Goal: Information Seeking & Learning: Compare options

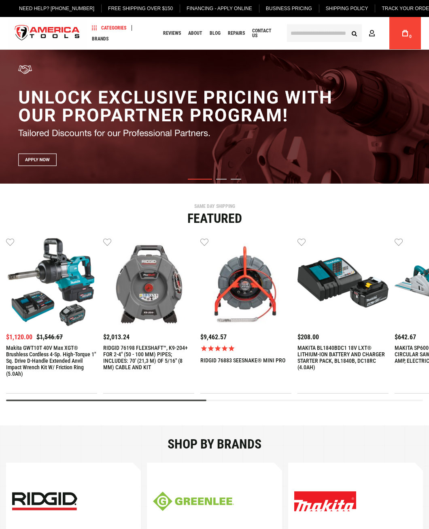
click at [301, 34] on input "text" at bounding box center [324, 33] width 75 height 18
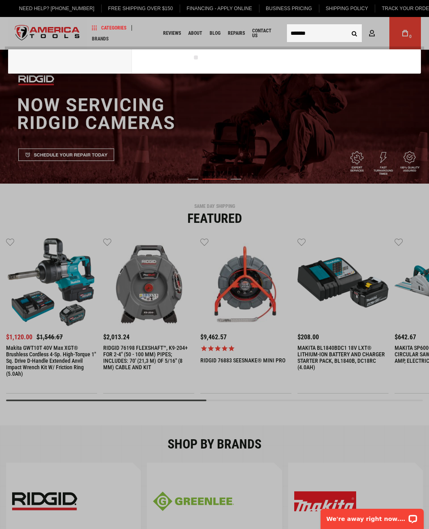
type input "*******"
click at [346, 25] on button "Search" at bounding box center [353, 32] width 15 height 15
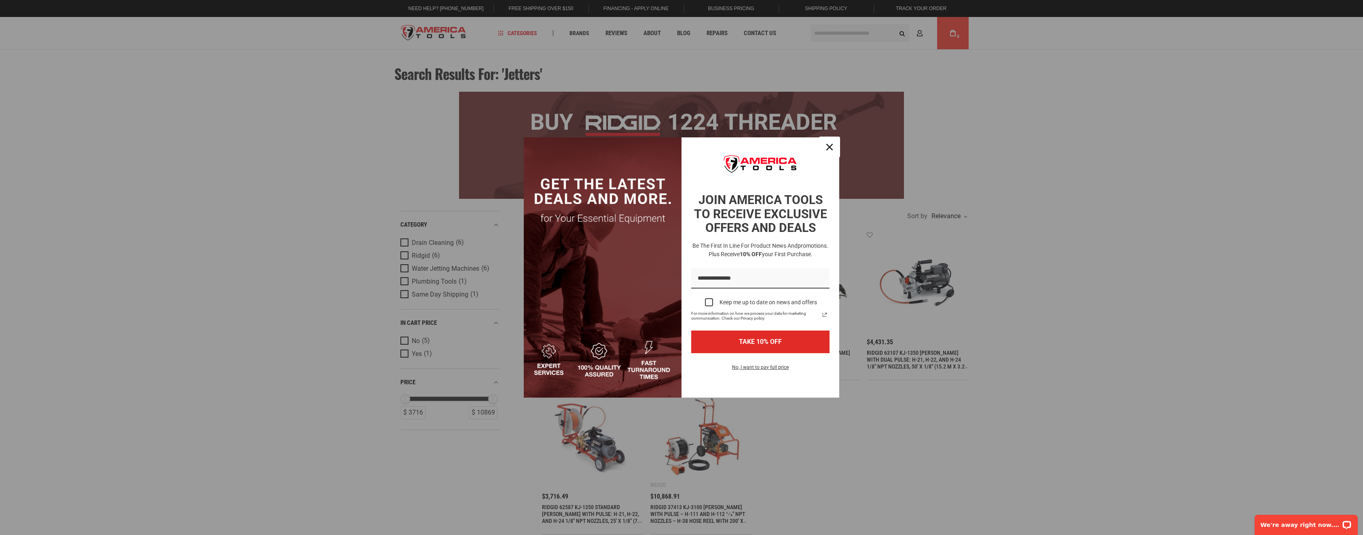
click at [434, 143] on div "Close" at bounding box center [829, 147] width 13 height 13
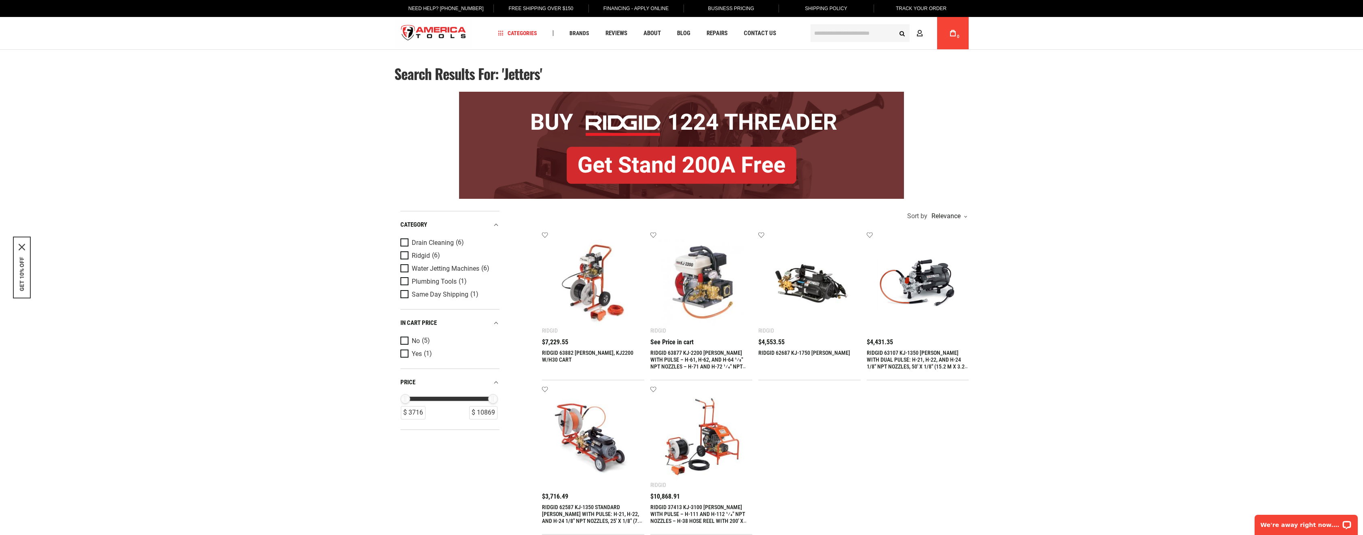
click at [434, 273] on img at bounding box center [593, 283] width 86 height 86
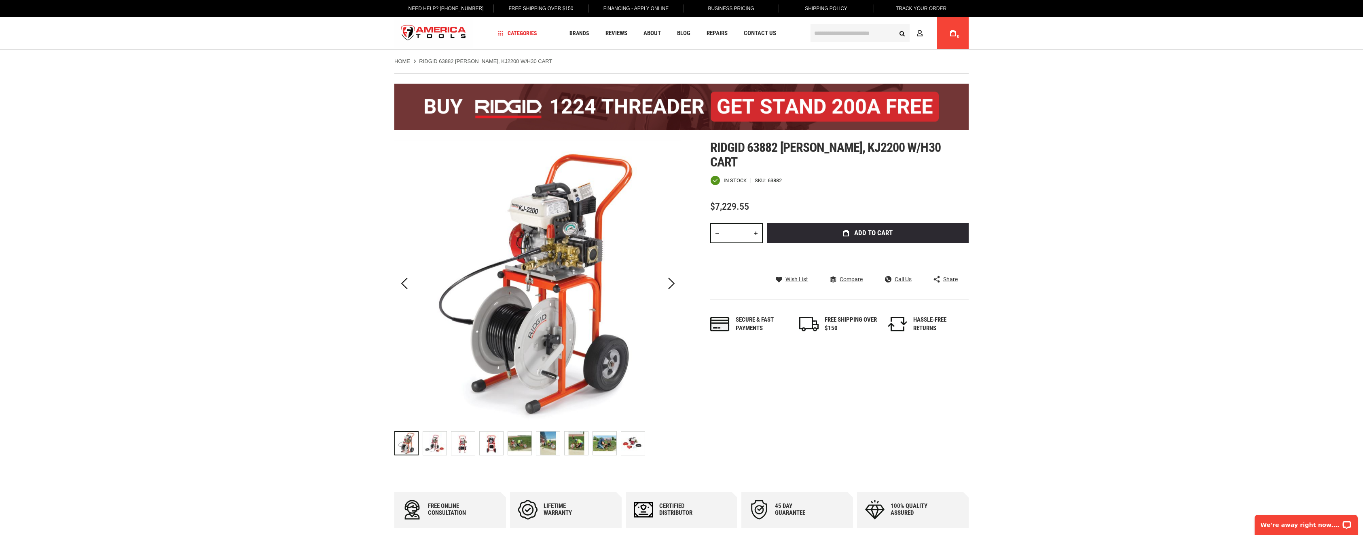
click at [630, 441] on img "RIDGID 63882 JETTER, KJ2200 W/H30 CART" at bounding box center [632, 443] width 23 height 23
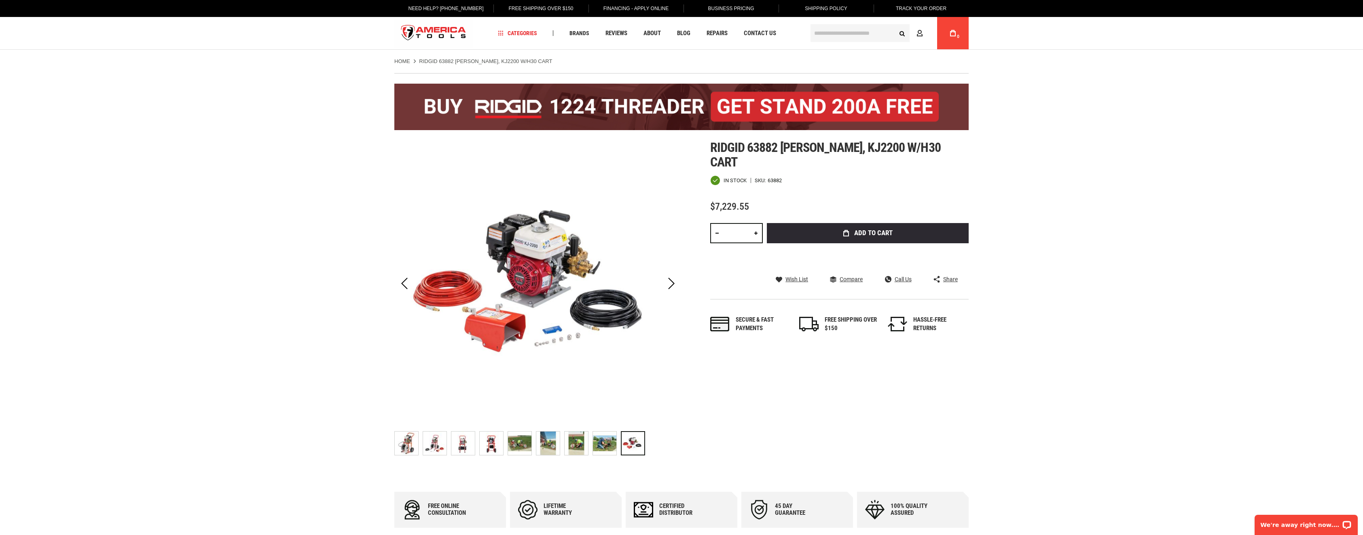
click at [597, 446] on img "RIDGID 63882 JETTER, KJ2200 W/H30 CART" at bounding box center [604, 443] width 23 height 23
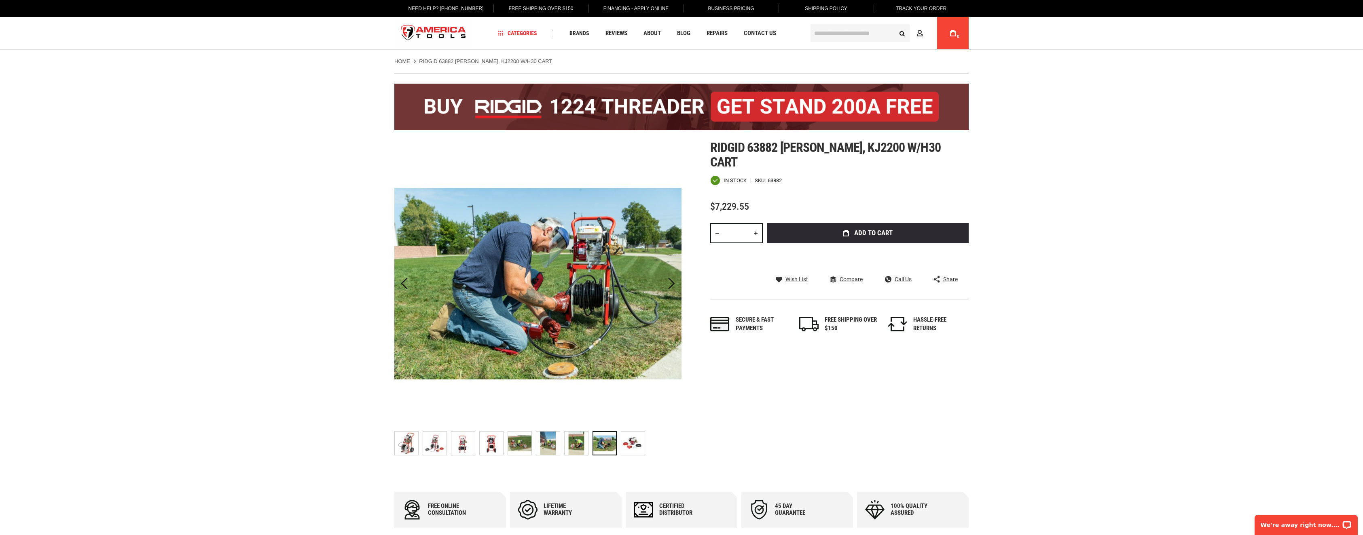
click at [569, 447] on img "RIDGID 63882 JETTER, KJ2200 W/H30 CART" at bounding box center [575, 443] width 23 height 23
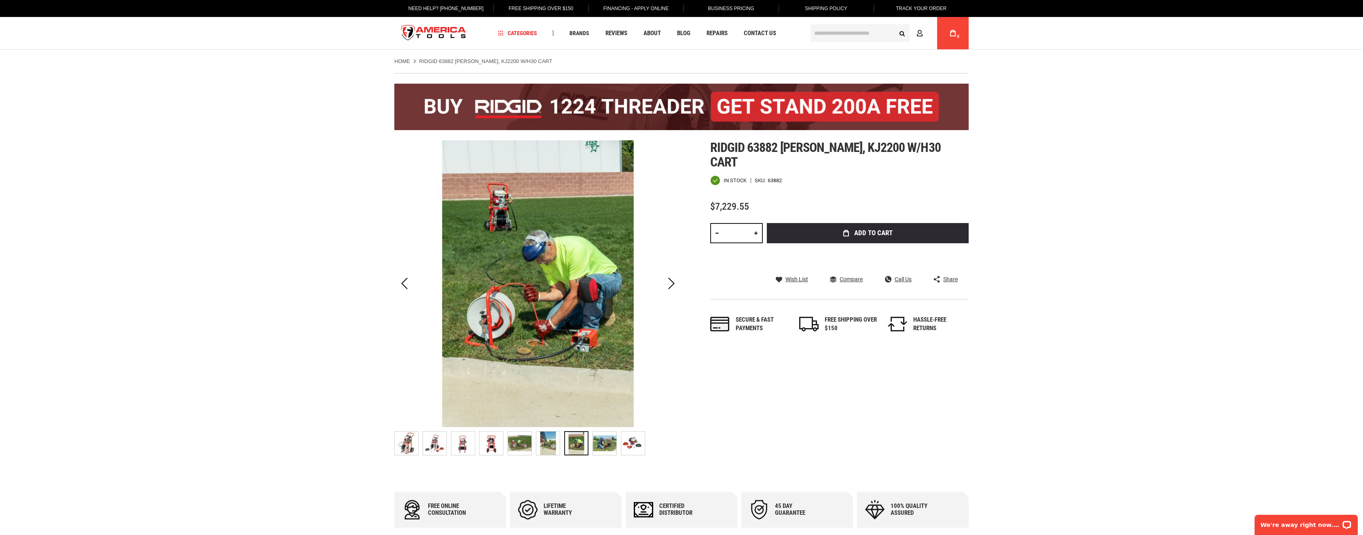
click at [431, 438] on img "RIDGID 63882 JETTER, KJ2200 W/H30 CART" at bounding box center [434, 443] width 23 height 23
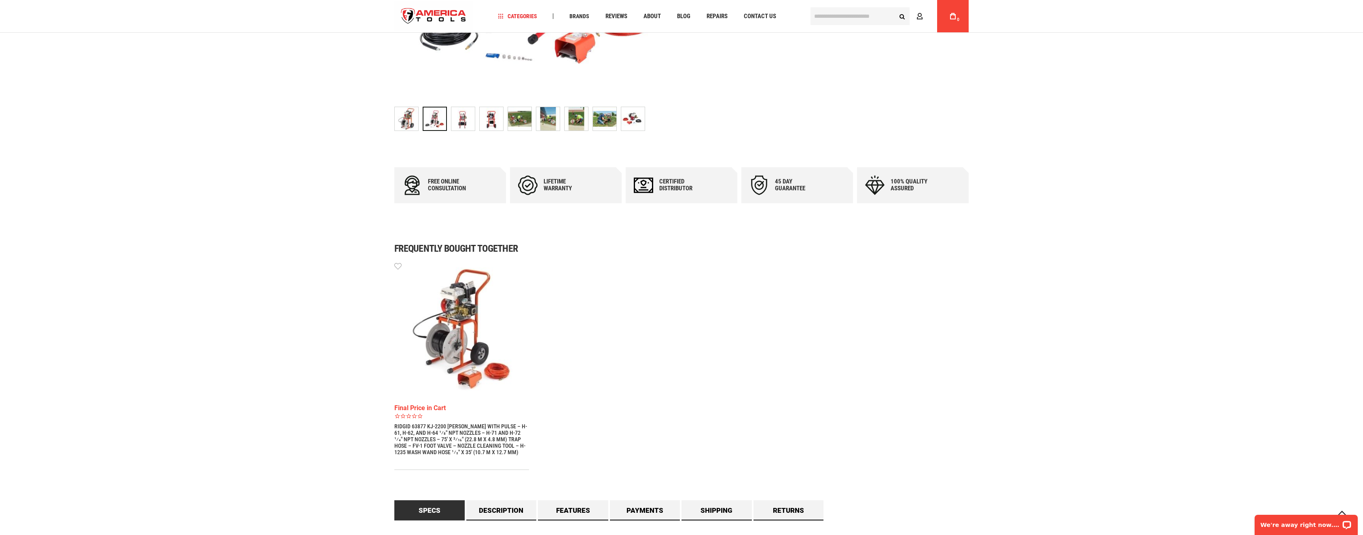
scroll to position [364, 0]
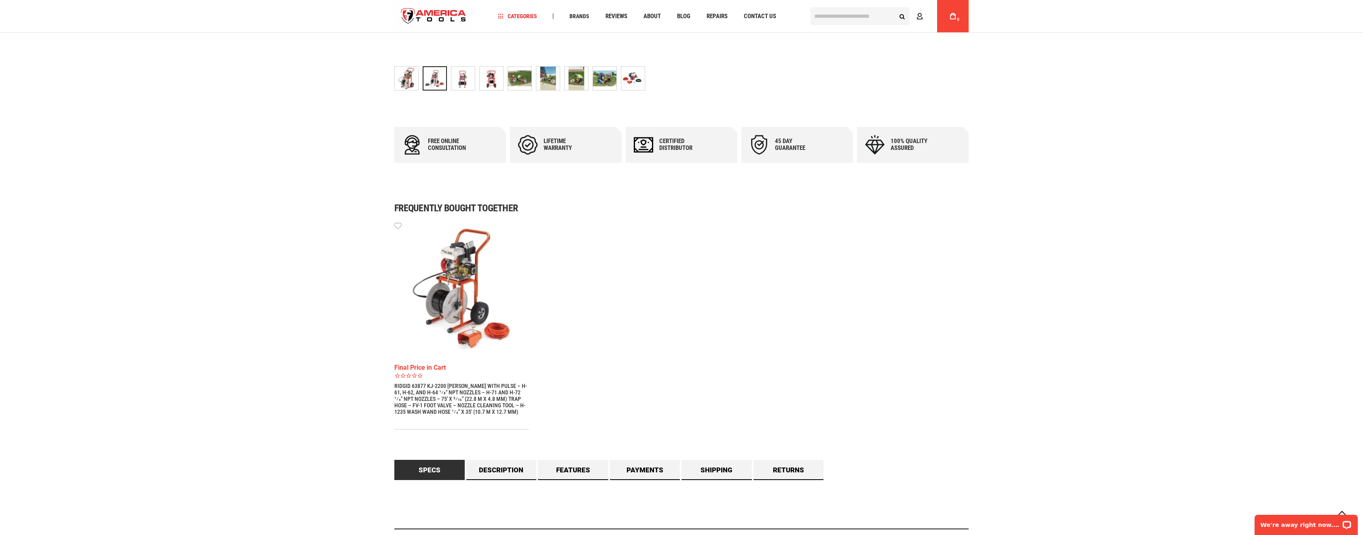
click at [441, 80] on div at bounding box center [435, 78] width 24 height 24
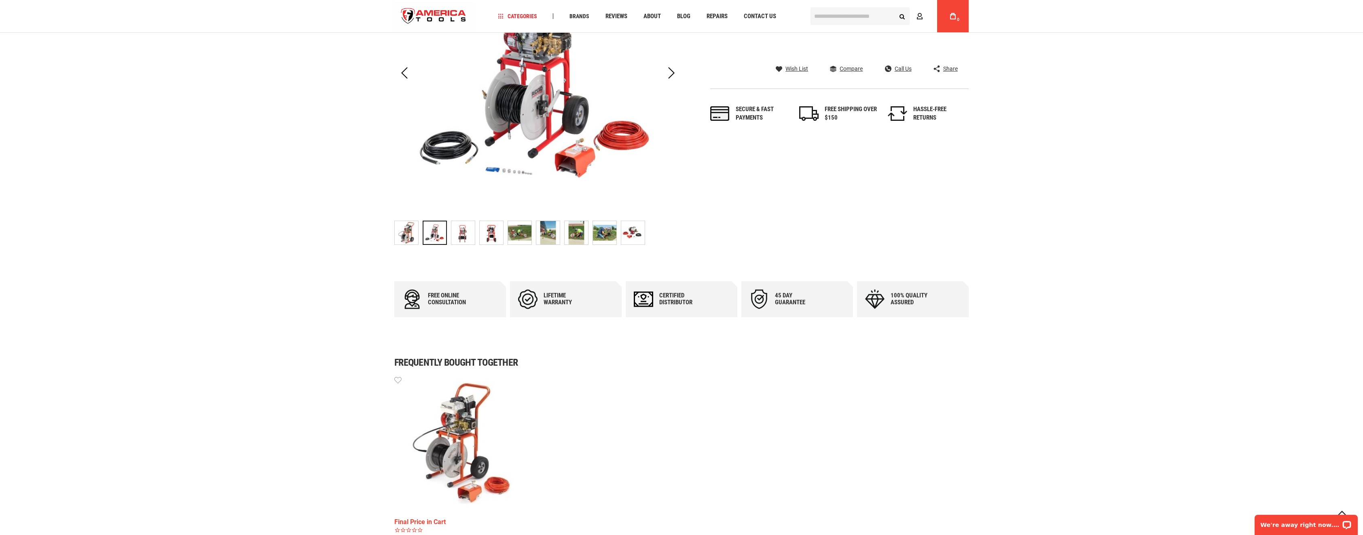
scroll to position [162, 0]
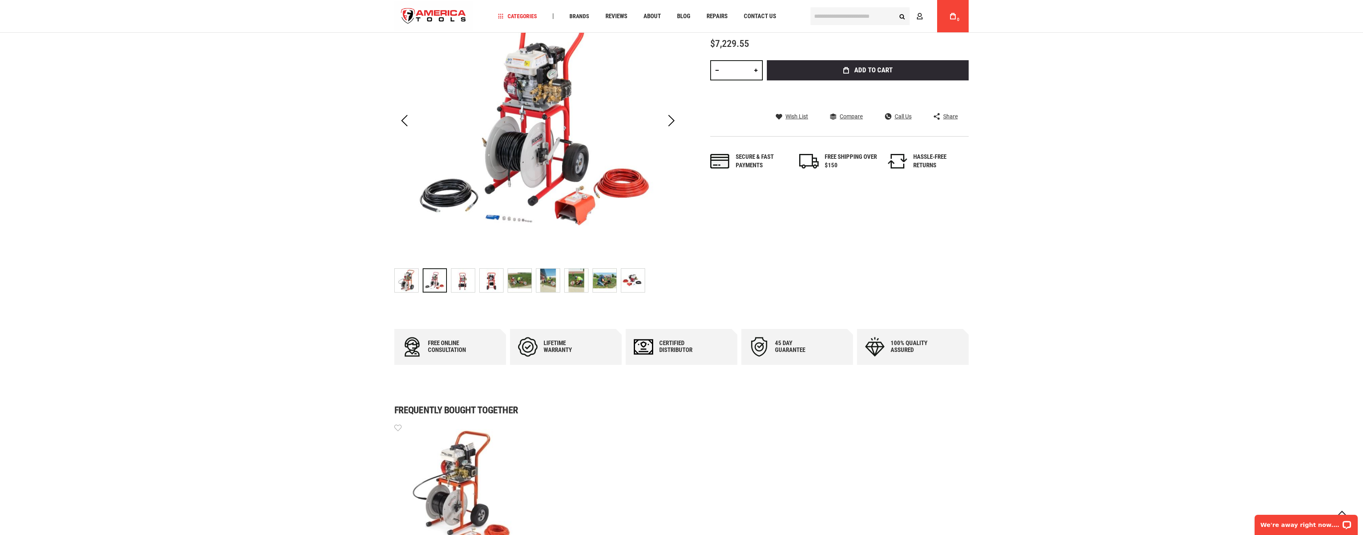
click at [600, 276] on img "RIDGID 63882 JETTER, KJ2200 W/H30 CART" at bounding box center [604, 280] width 23 height 23
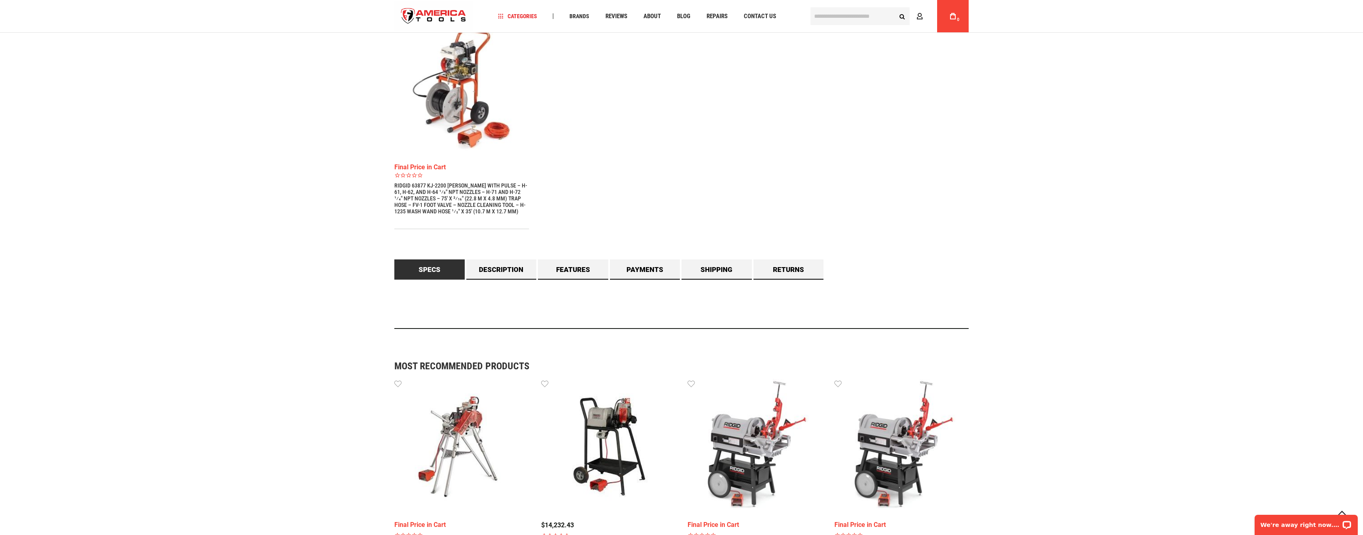
scroll to position [566, 0]
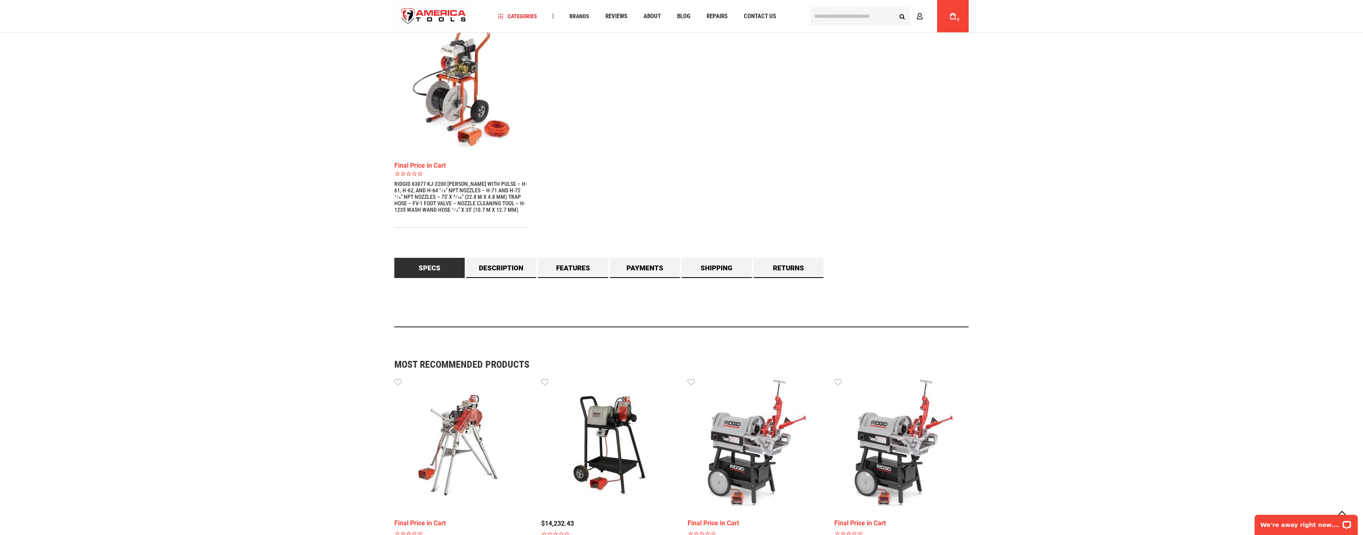
click at [445, 266] on link "Specs" at bounding box center [429, 268] width 70 height 20
click at [505, 266] on link "Description" at bounding box center [501, 268] width 70 height 20
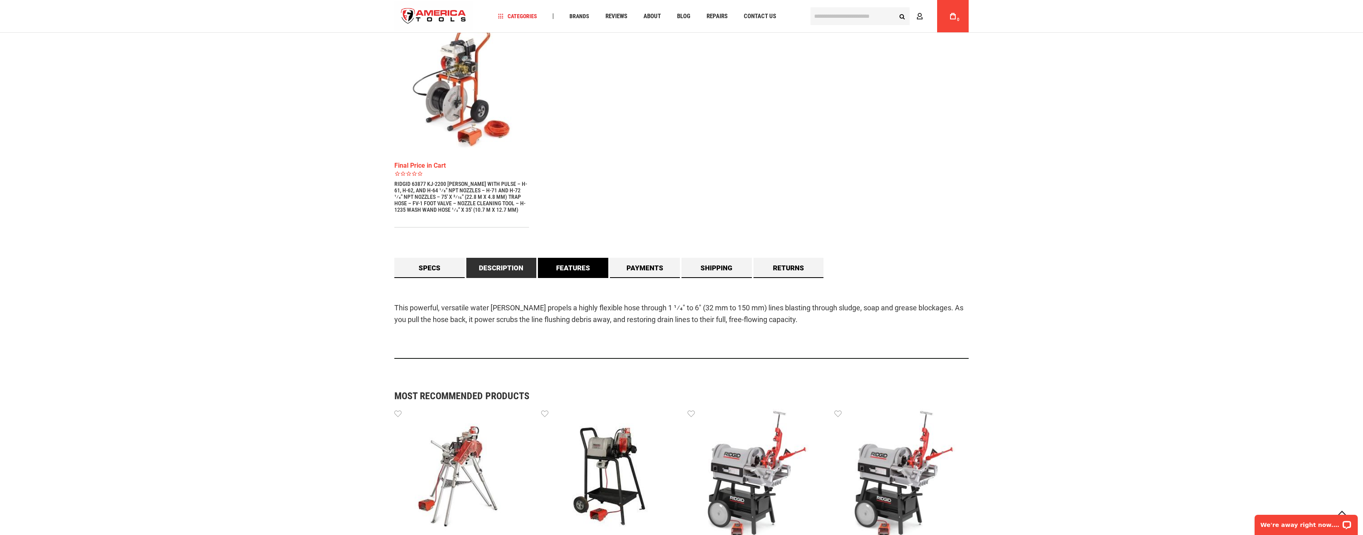
click at [563, 267] on link "Features" at bounding box center [573, 268] width 70 height 20
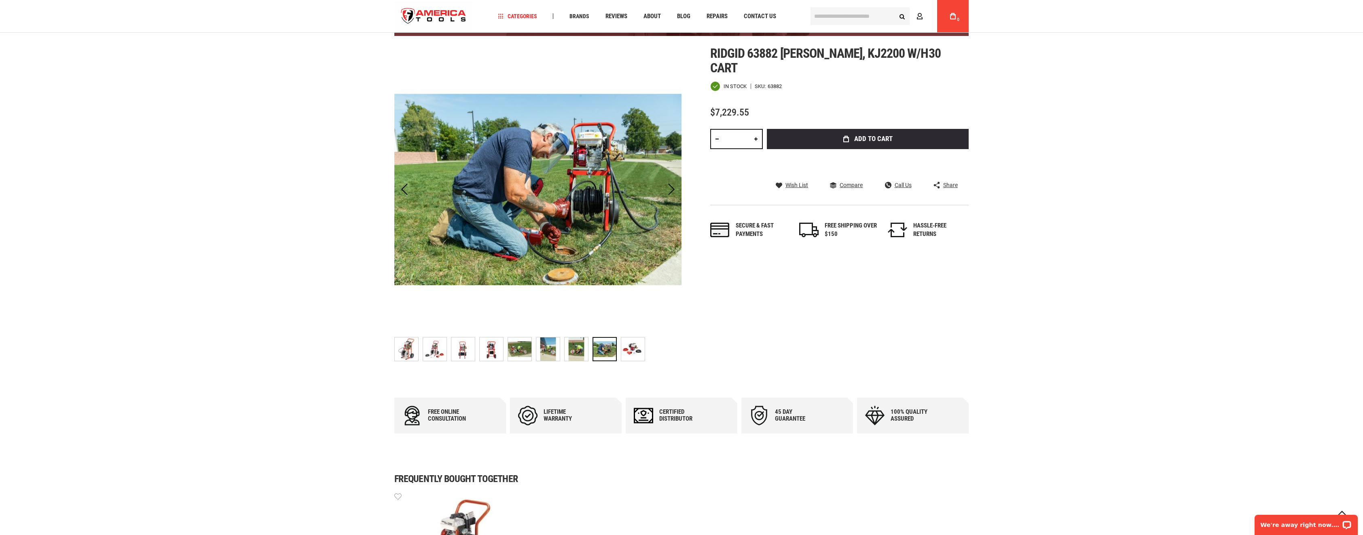
scroll to position [0, 0]
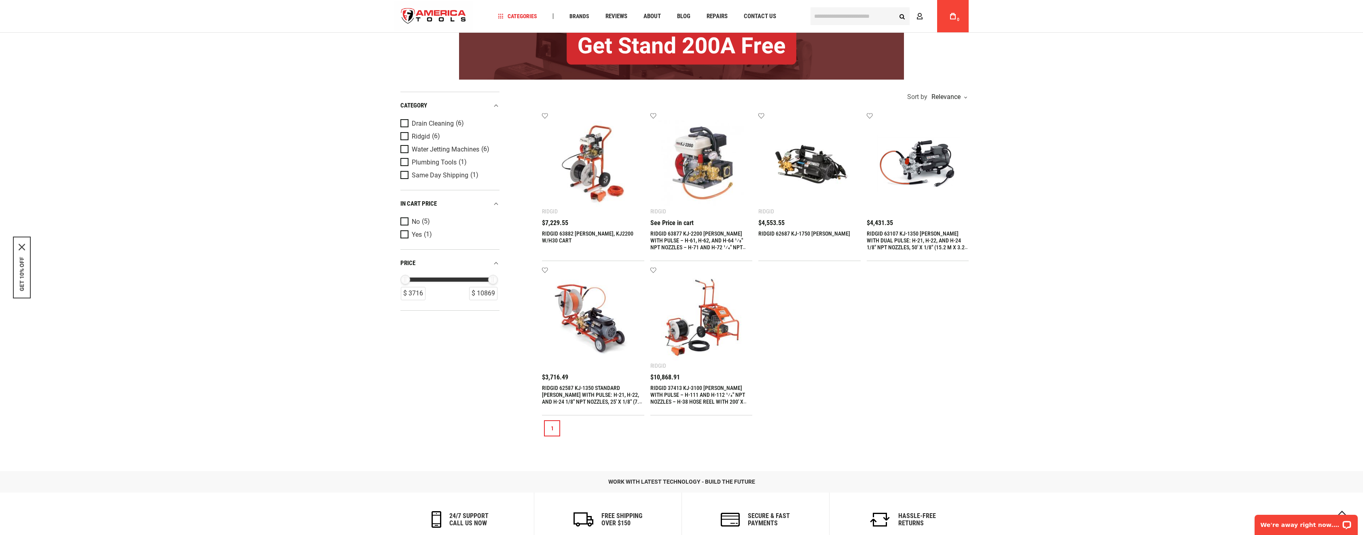
scroll to position [121, 0]
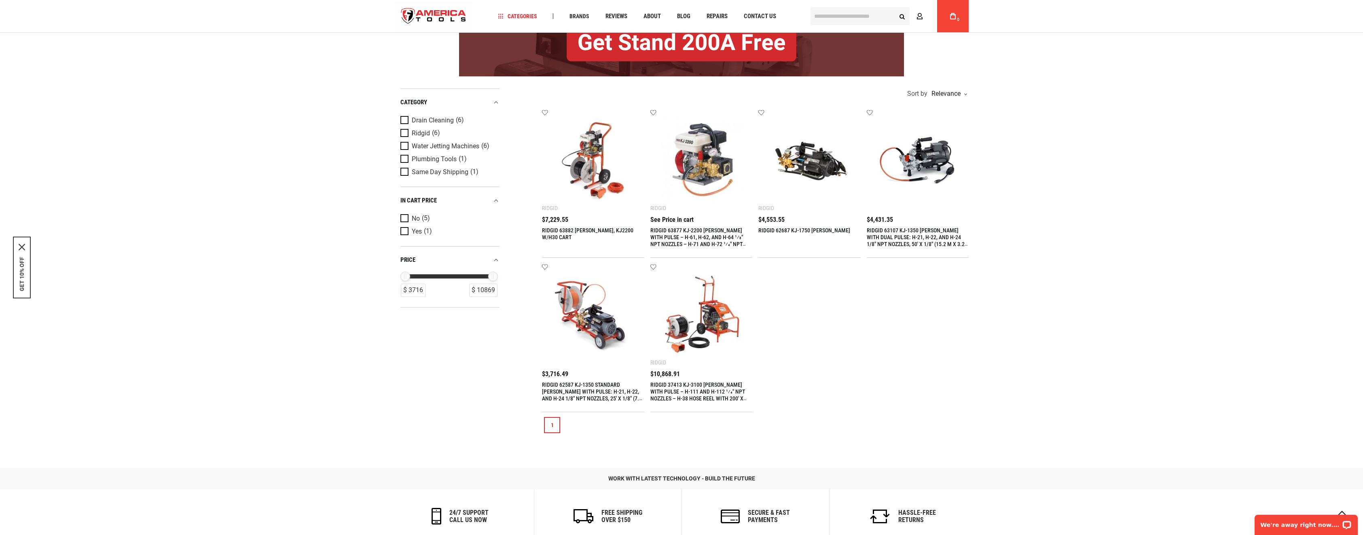
click at [710, 326] on img at bounding box center [701, 315] width 86 height 86
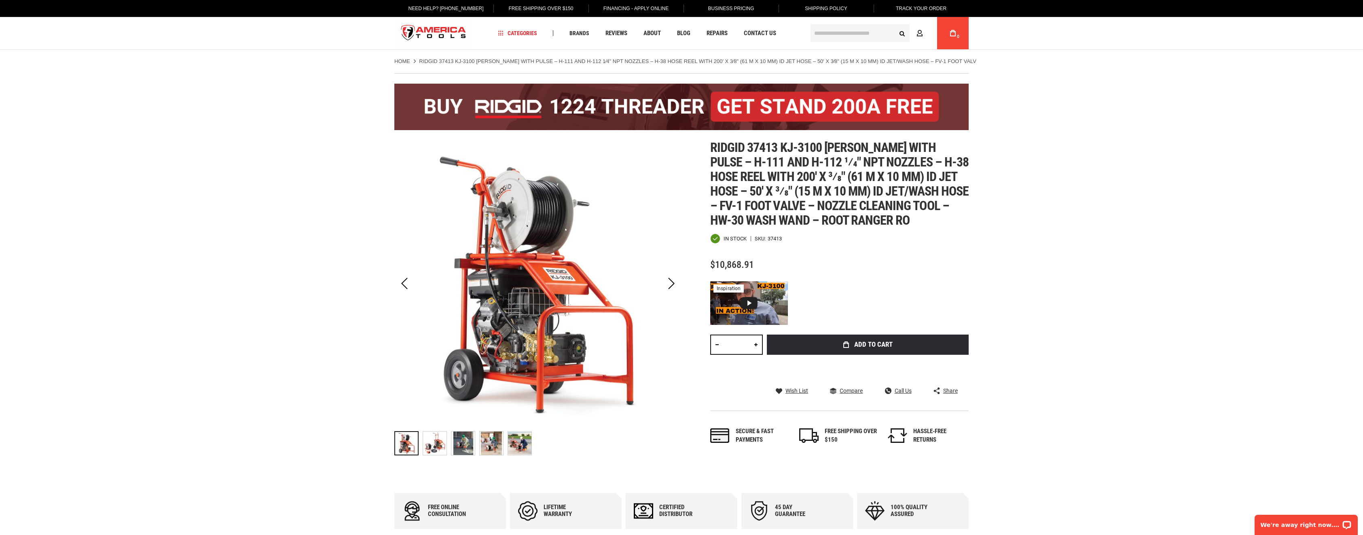
click at [431, 443] on img at bounding box center [434, 443] width 23 height 23
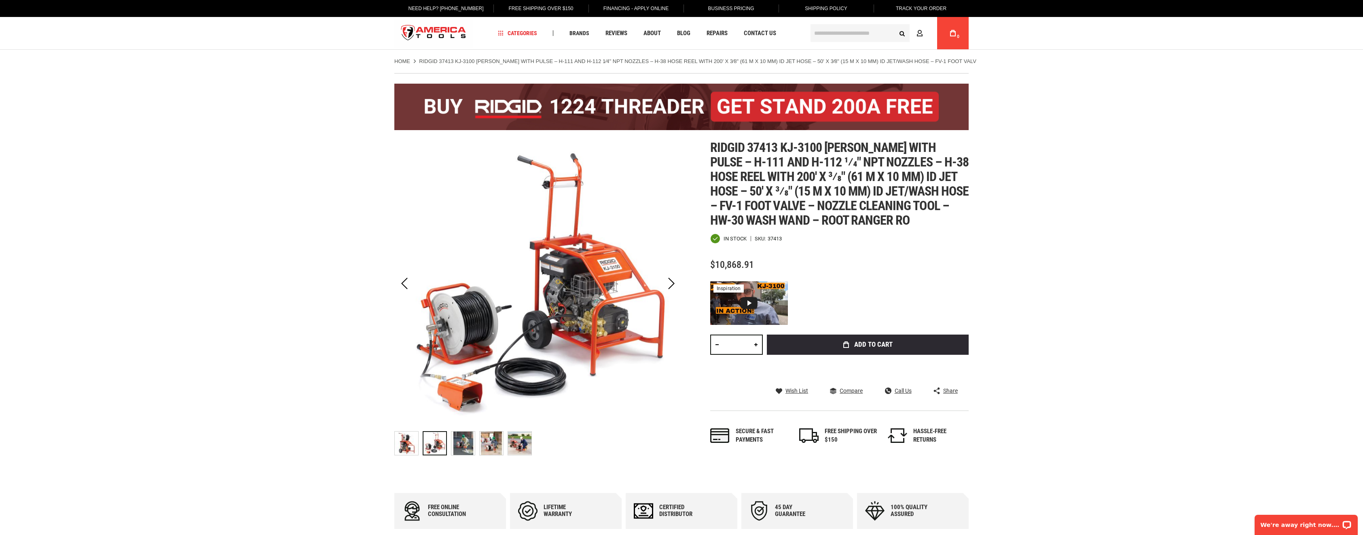
click at [461, 444] on img at bounding box center [462, 443] width 23 height 23
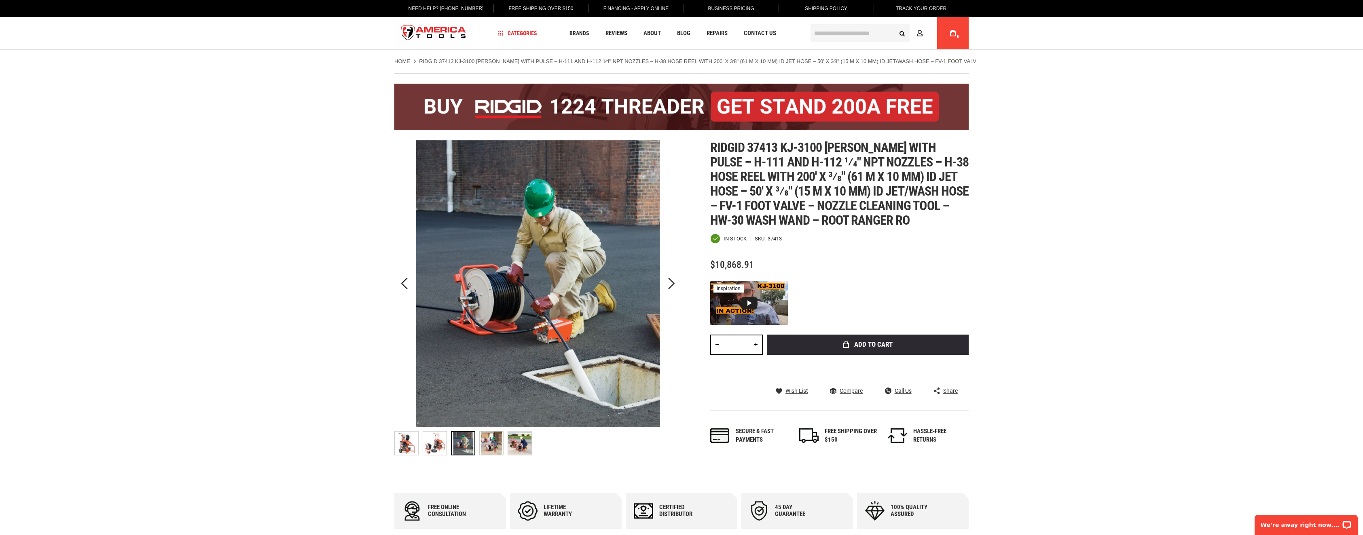
click at [486, 448] on img at bounding box center [491, 443] width 23 height 23
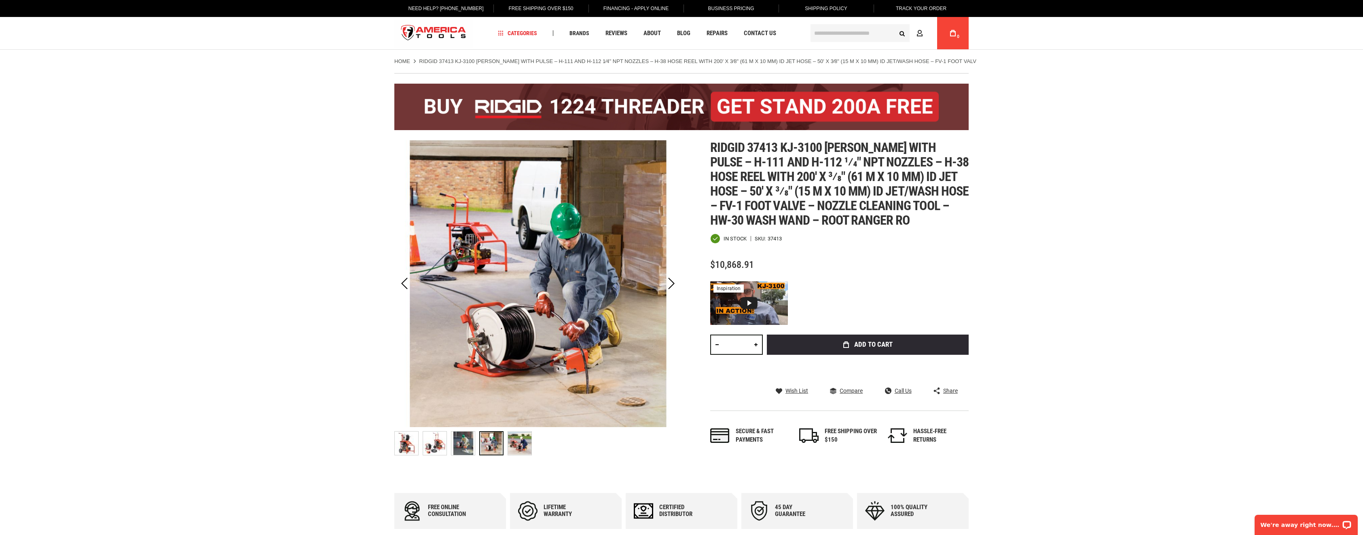
click at [517, 450] on img at bounding box center [519, 443] width 23 height 23
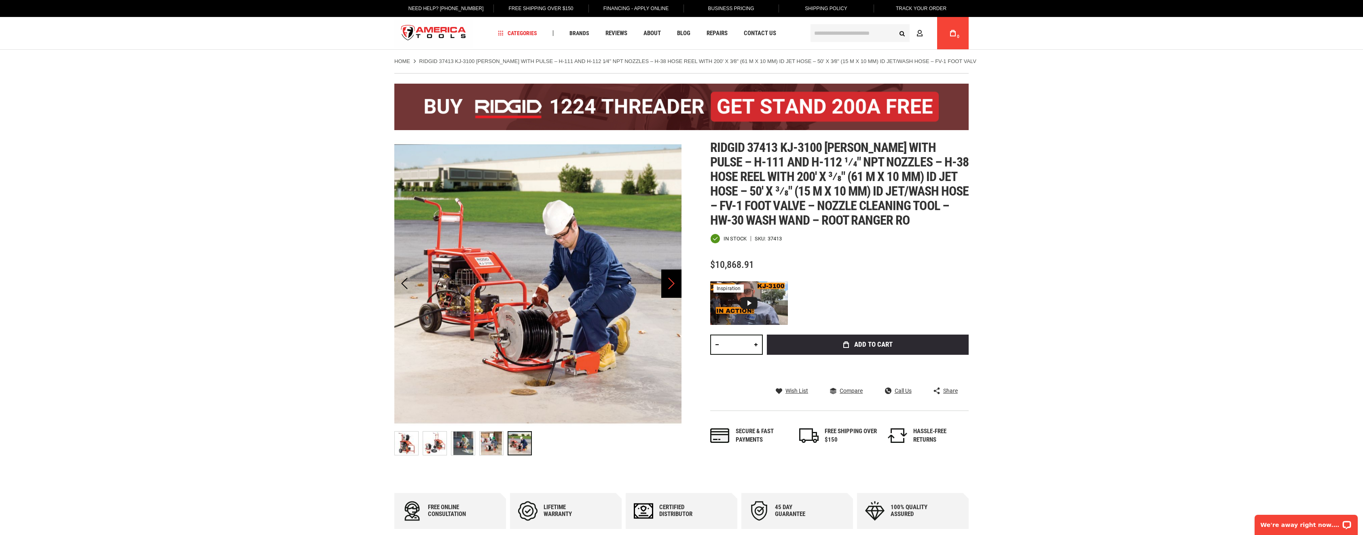
click at [670, 286] on div "Next" at bounding box center [671, 284] width 20 height 28
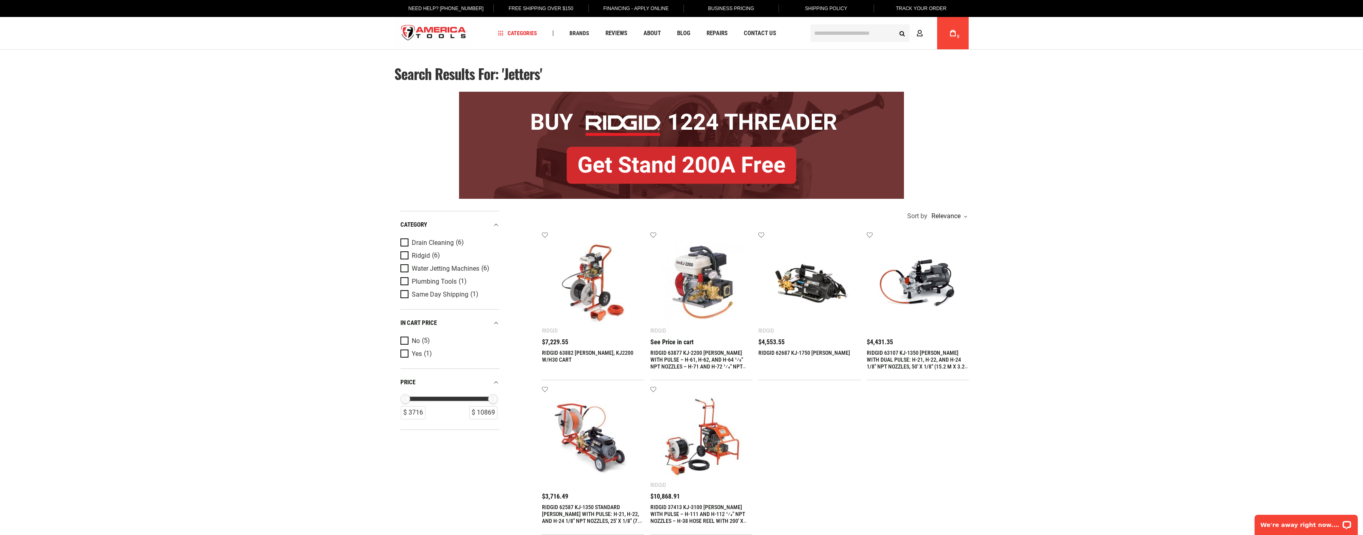
click at [702, 294] on img at bounding box center [701, 283] width 86 height 86
click at [598, 456] on img at bounding box center [593, 438] width 86 height 86
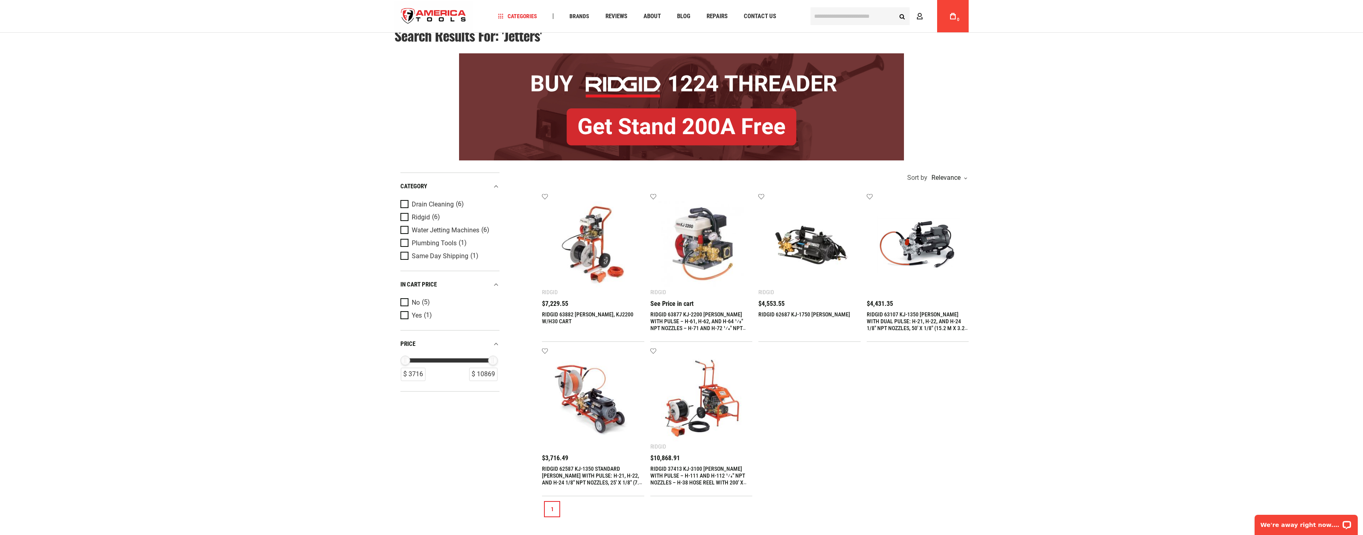
scroll to position [40, 0]
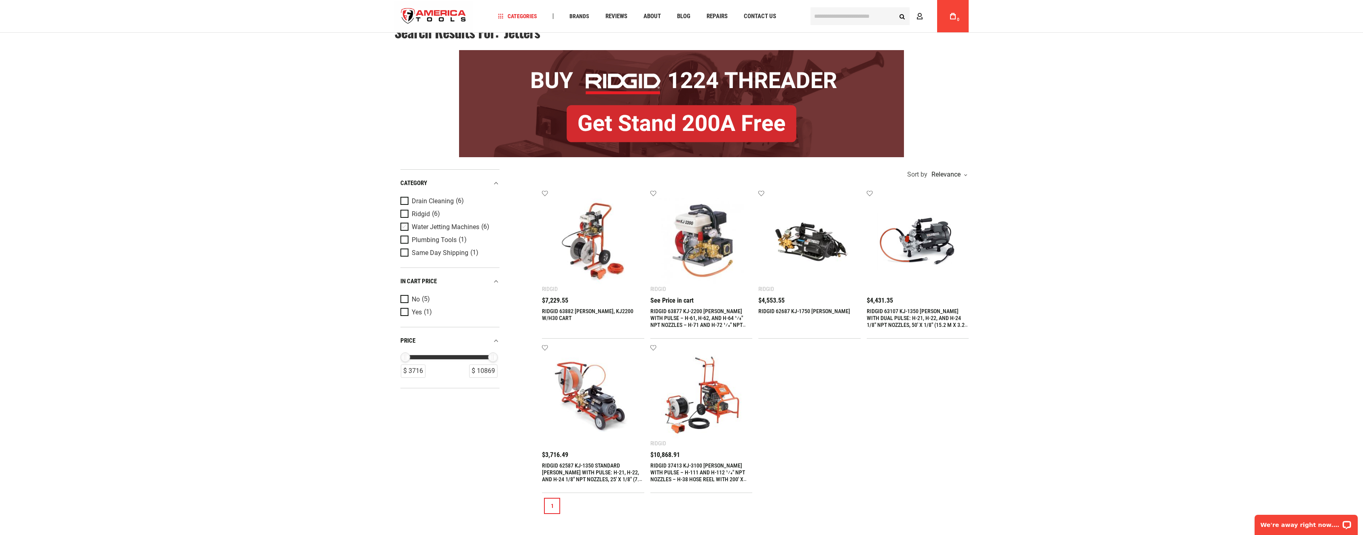
click at [405, 228] on span "Product Filters" at bounding box center [405, 227] width 11 height 9
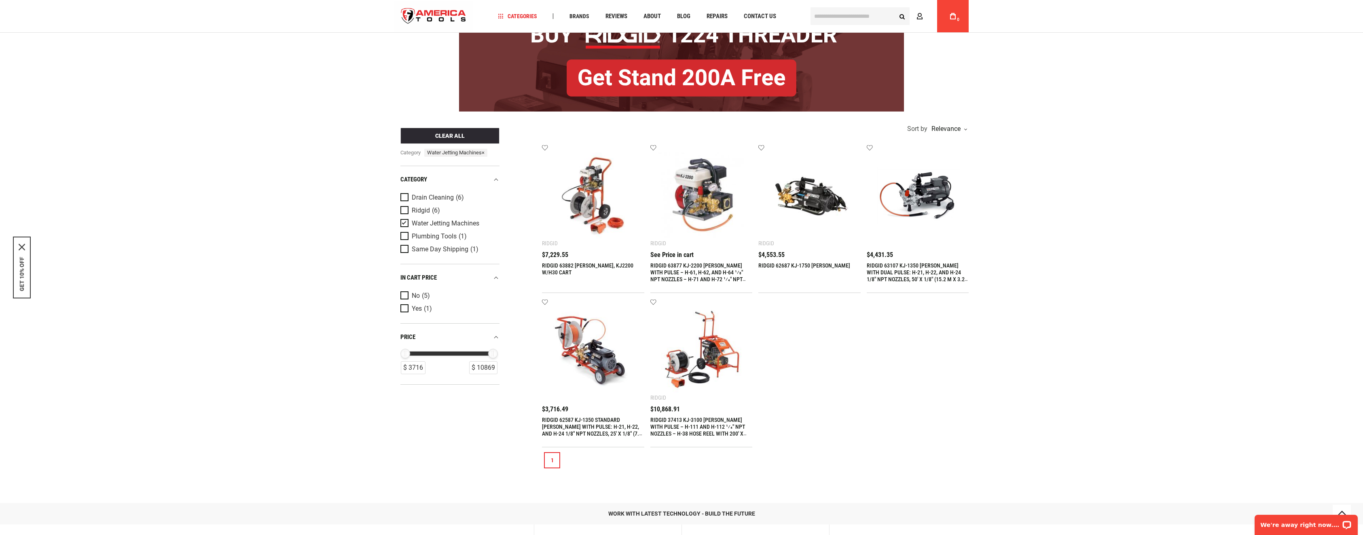
scroll to position [121, 0]
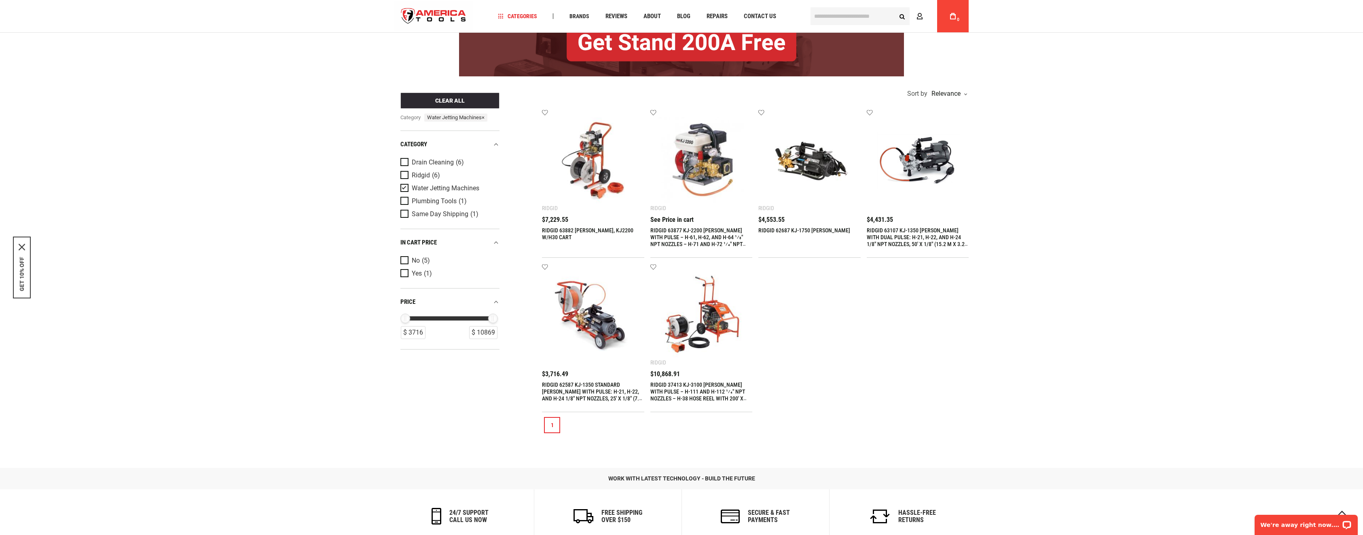
click at [598, 152] on img at bounding box center [593, 160] width 86 height 86
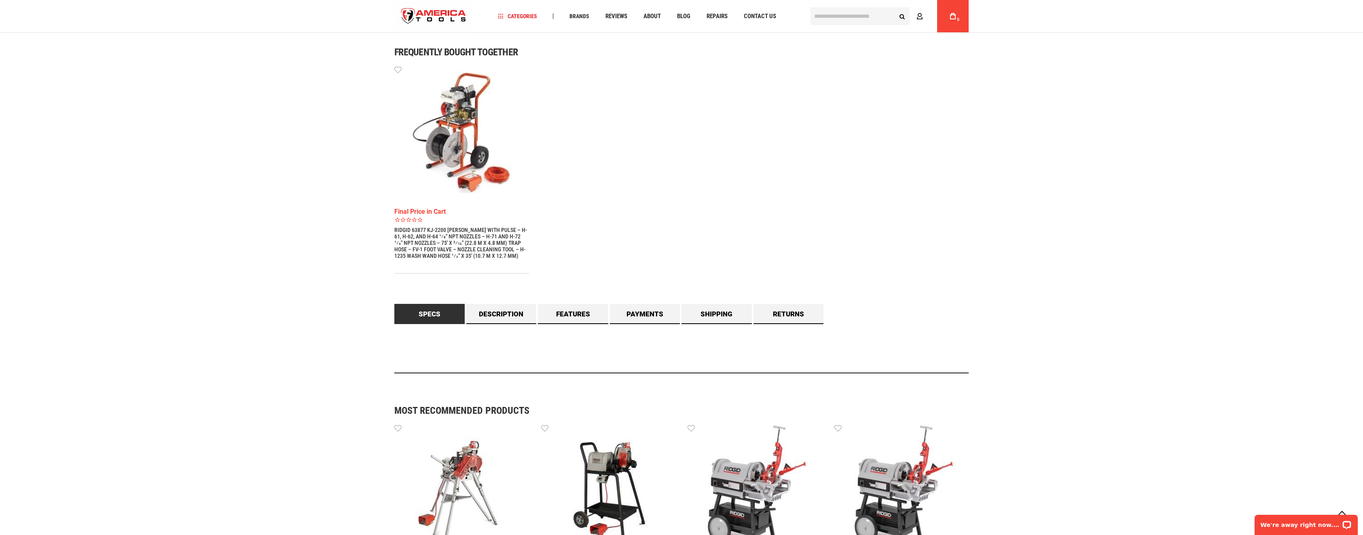
scroll to position [526, 0]
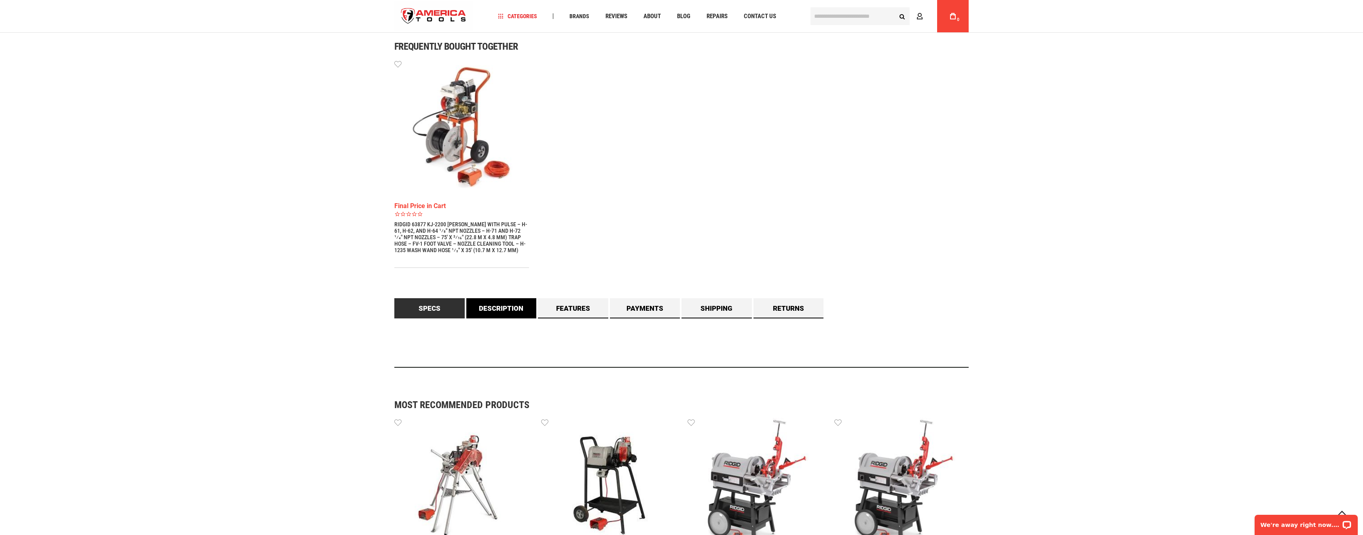
click at [513, 311] on link "Description" at bounding box center [501, 308] width 70 height 20
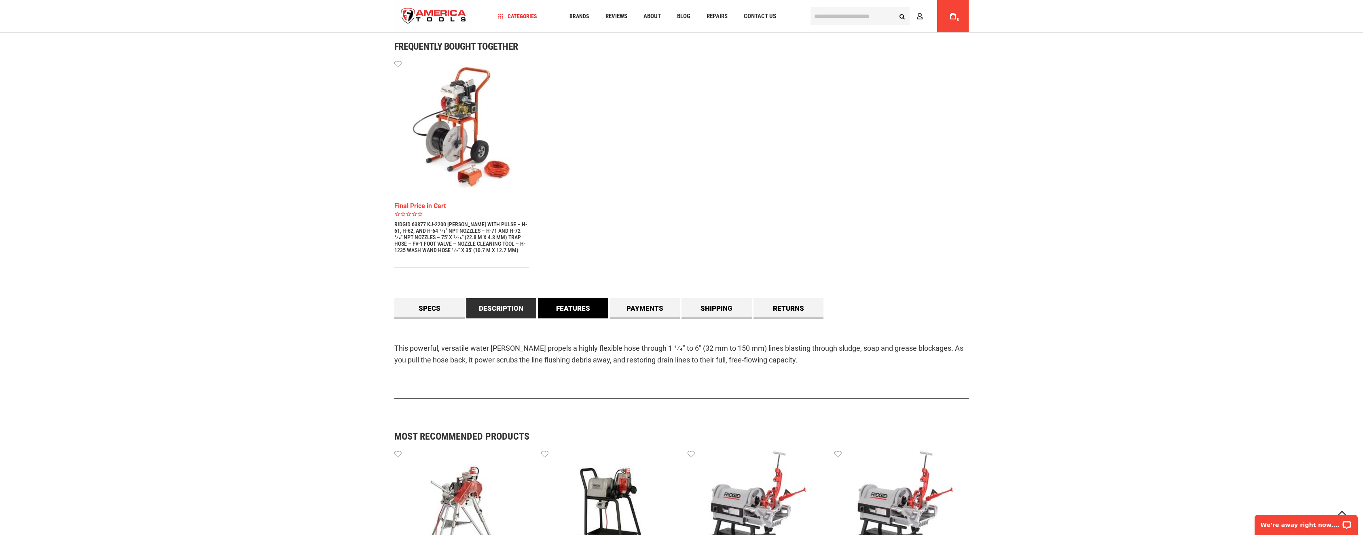
click at [549, 308] on link "Features" at bounding box center [573, 308] width 70 height 20
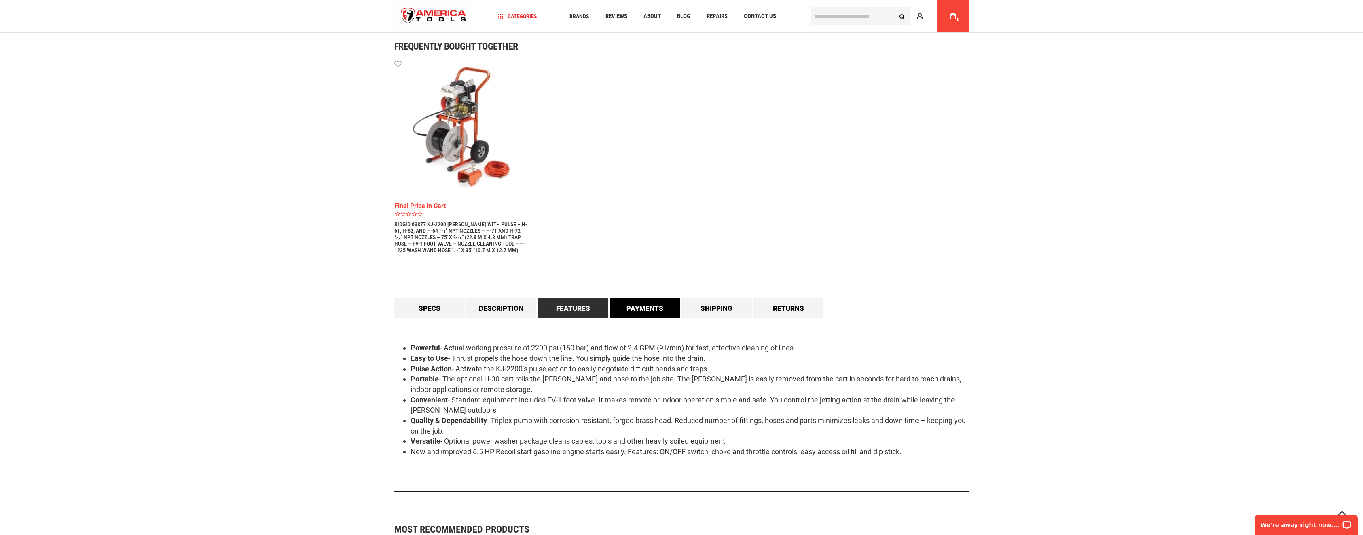
click at [666, 311] on link "Payments" at bounding box center [645, 308] width 70 height 20
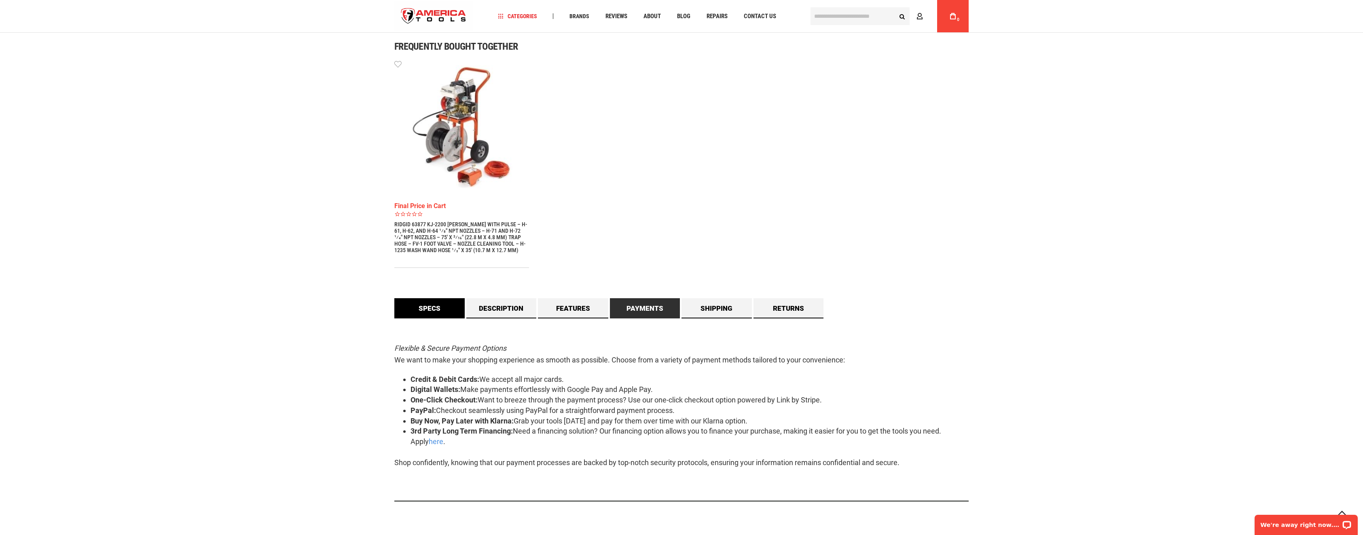
click at [429, 313] on link "Specs" at bounding box center [429, 308] width 70 height 20
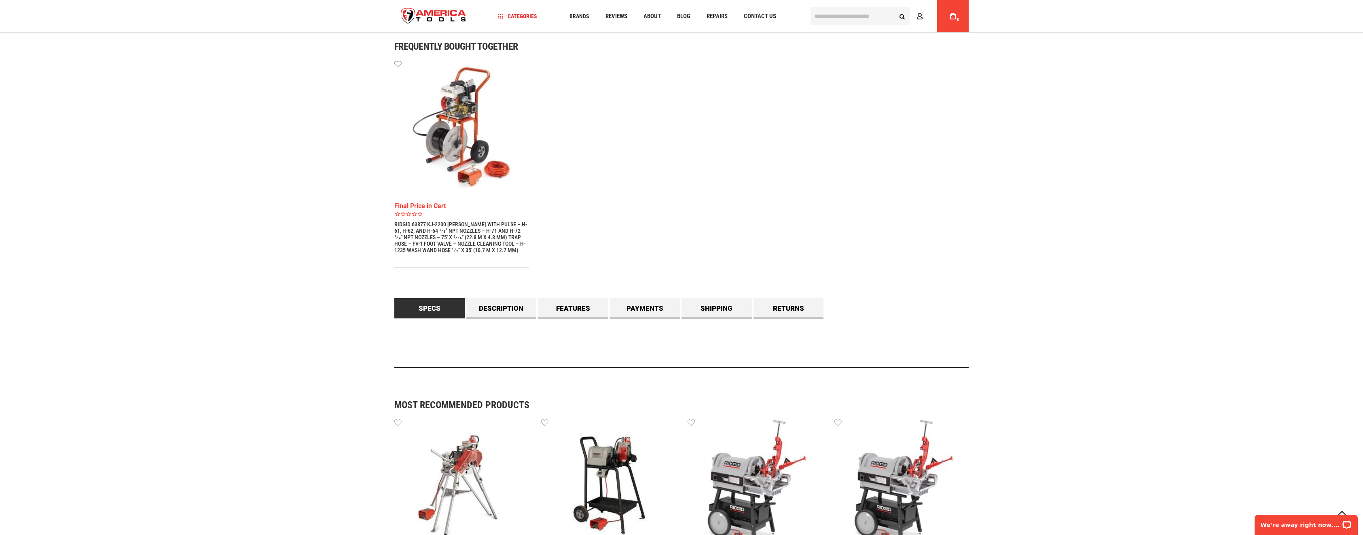
click at [429, 310] on link "Specs" at bounding box center [429, 308] width 70 height 20
click at [498, 302] on link "Description" at bounding box center [501, 308] width 70 height 20
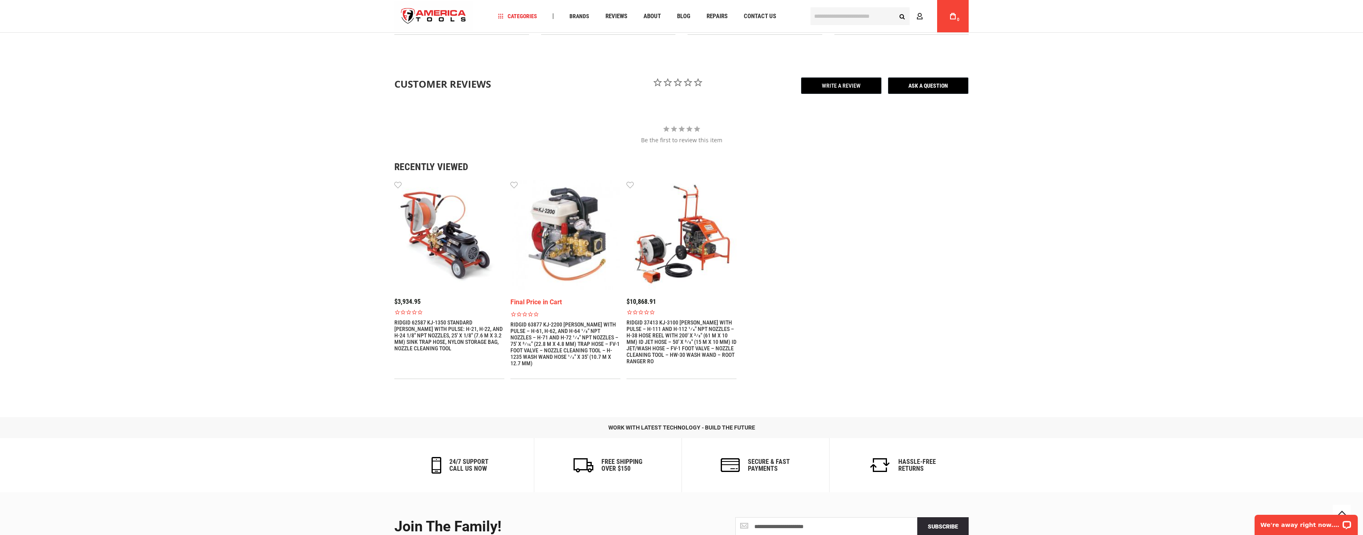
scroll to position [1132, 0]
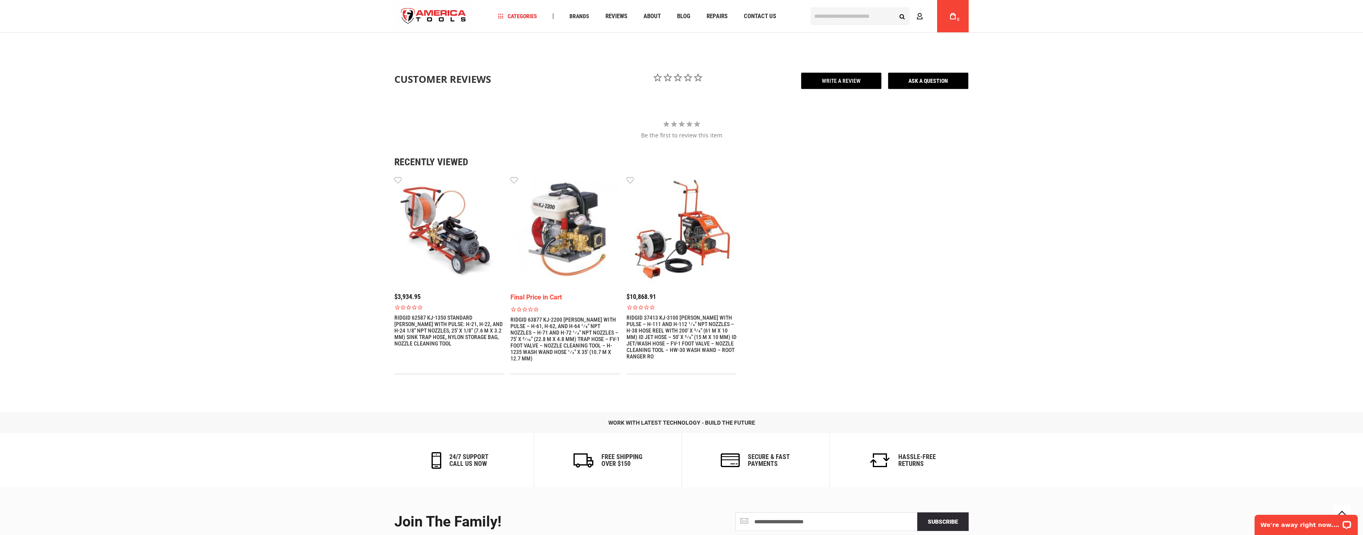
click at [687, 226] on img at bounding box center [681, 230] width 110 height 110
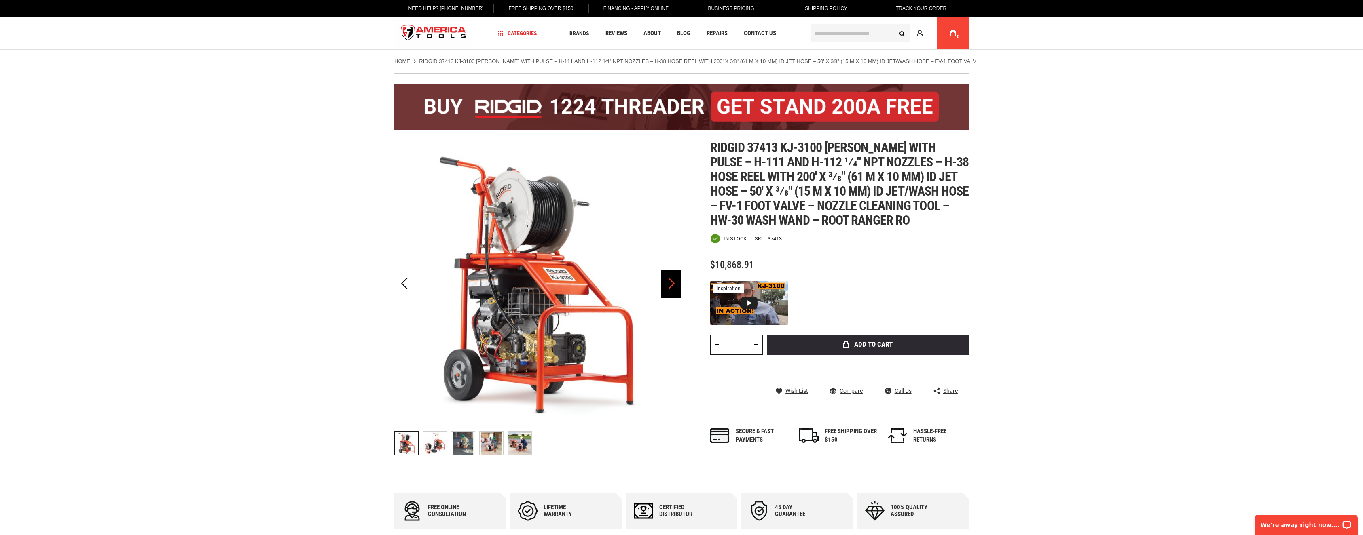
click at [675, 283] on div "Next" at bounding box center [671, 284] width 20 height 28
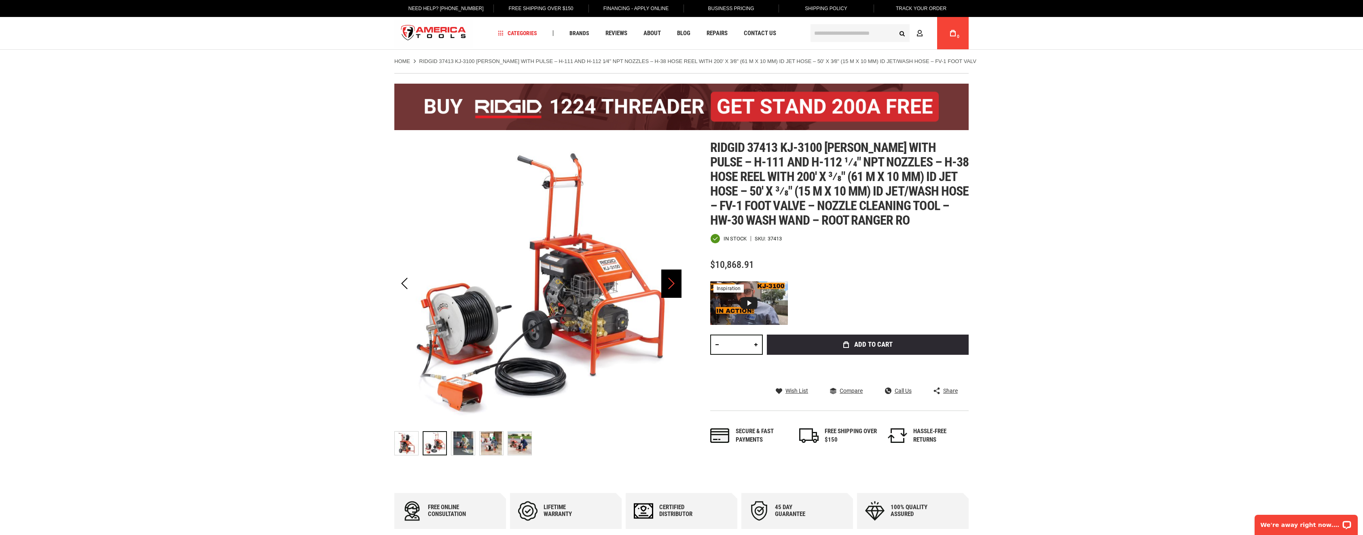
click at [668, 283] on div "Next" at bounding box center [671, 284] width 20 height 28
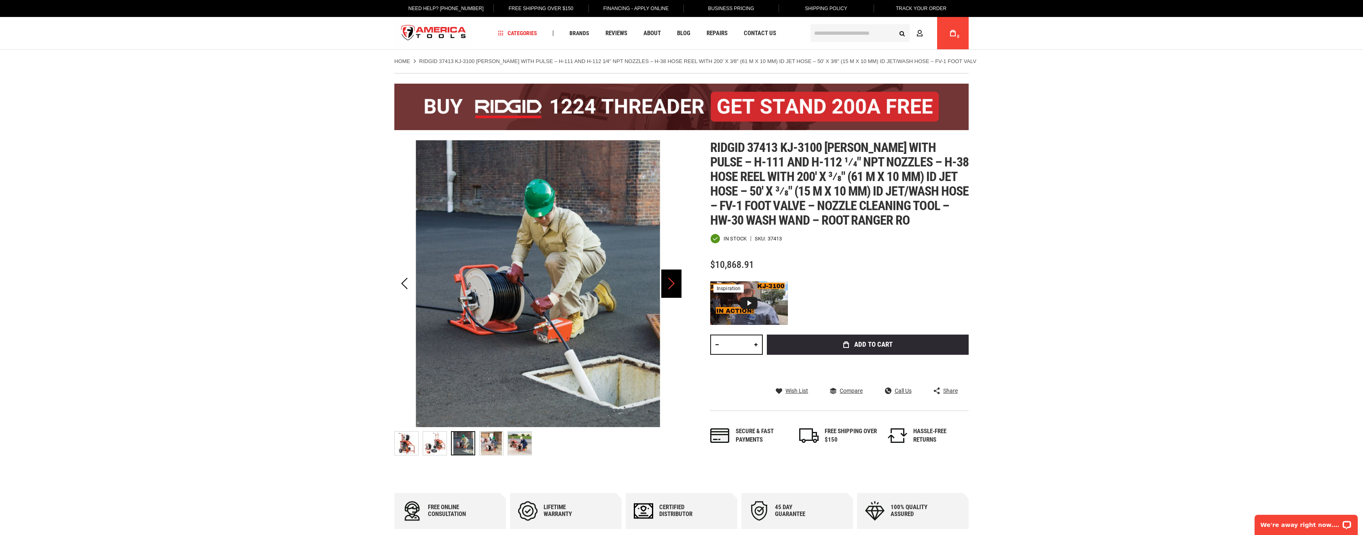
click at [664, 282] on div "Next" at bounding box center [671, 284] width 20 height 28
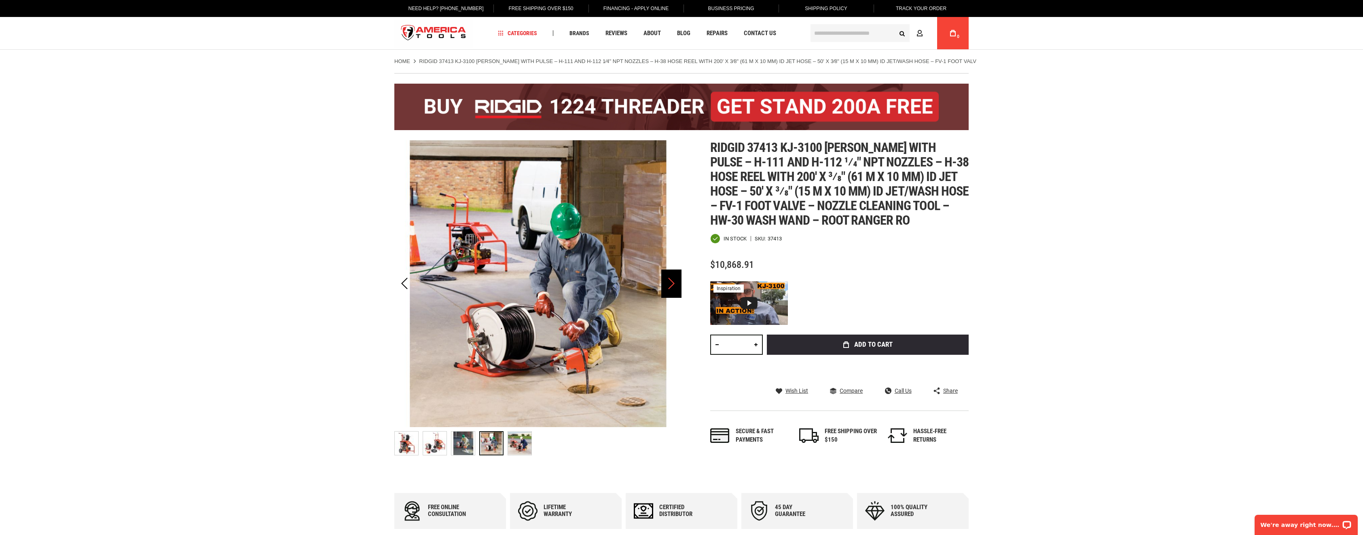
click at [663, 283] on div "Next" at bounding box center [671, 284] width 20 height 28
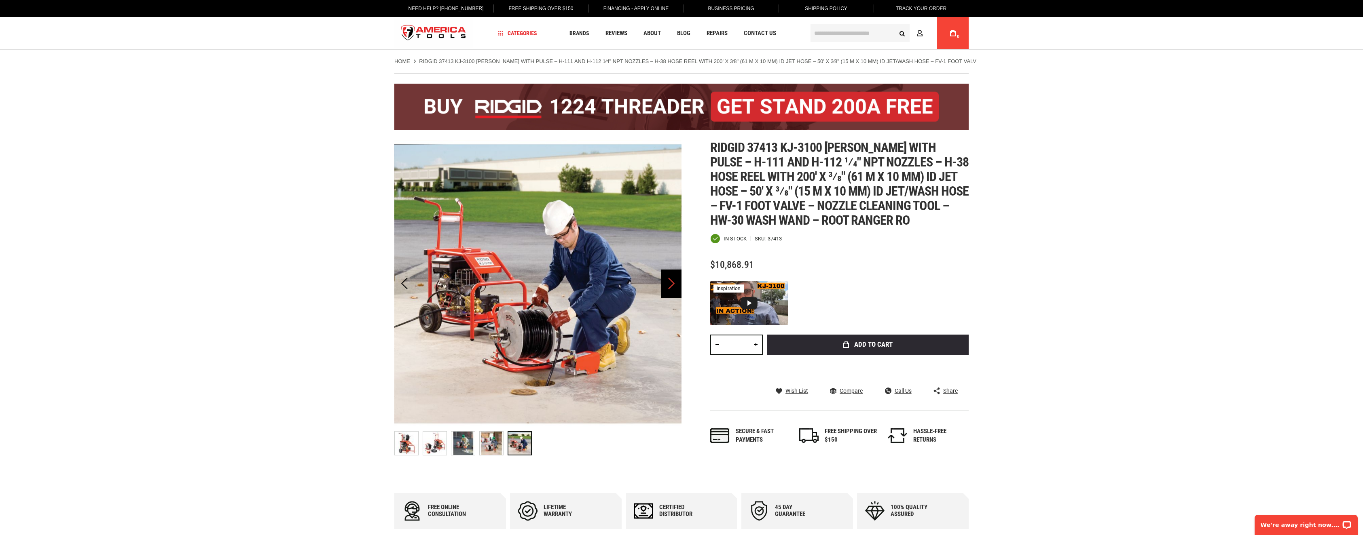
click at [662, 283] on div "Next" at bounding box center [671, 284] width 20 height 28
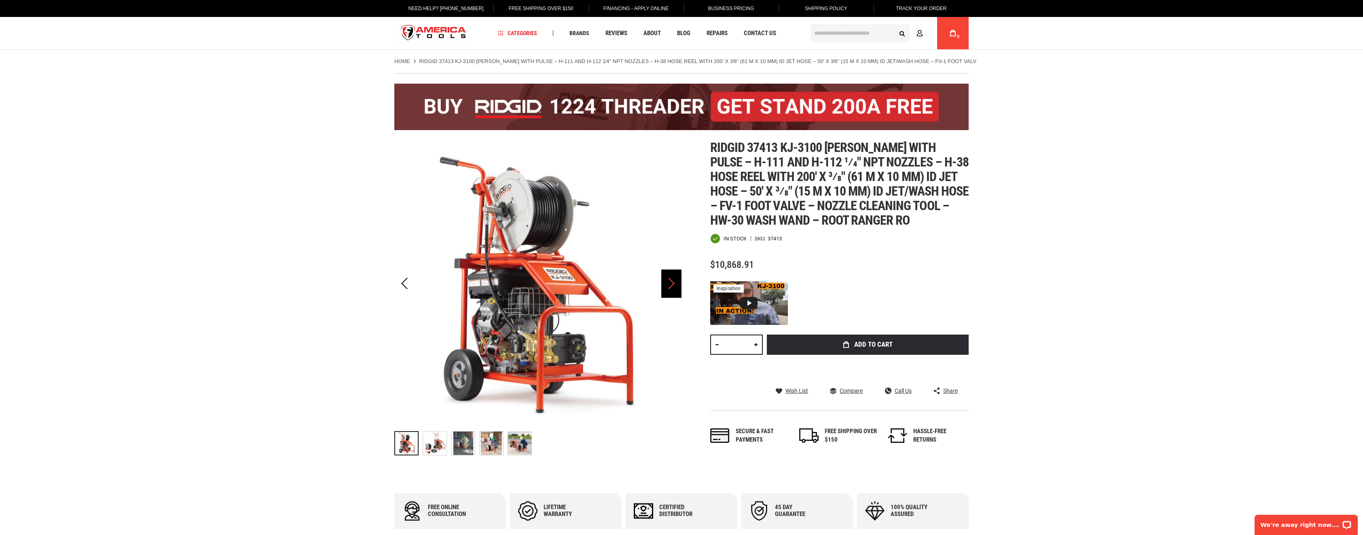
click at [662, 283] on div "Next" at bounding box center [671, 284] width 20 height 28
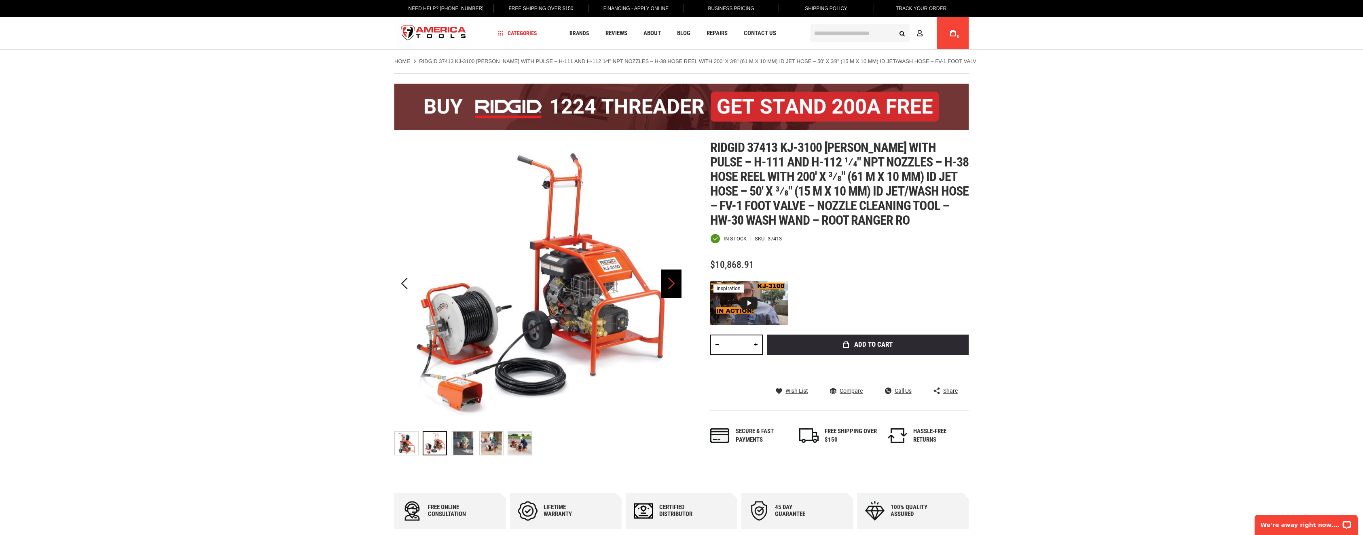
click at [665, 283] on div "Next" at bounding box center [671, 284] width 20 height 28
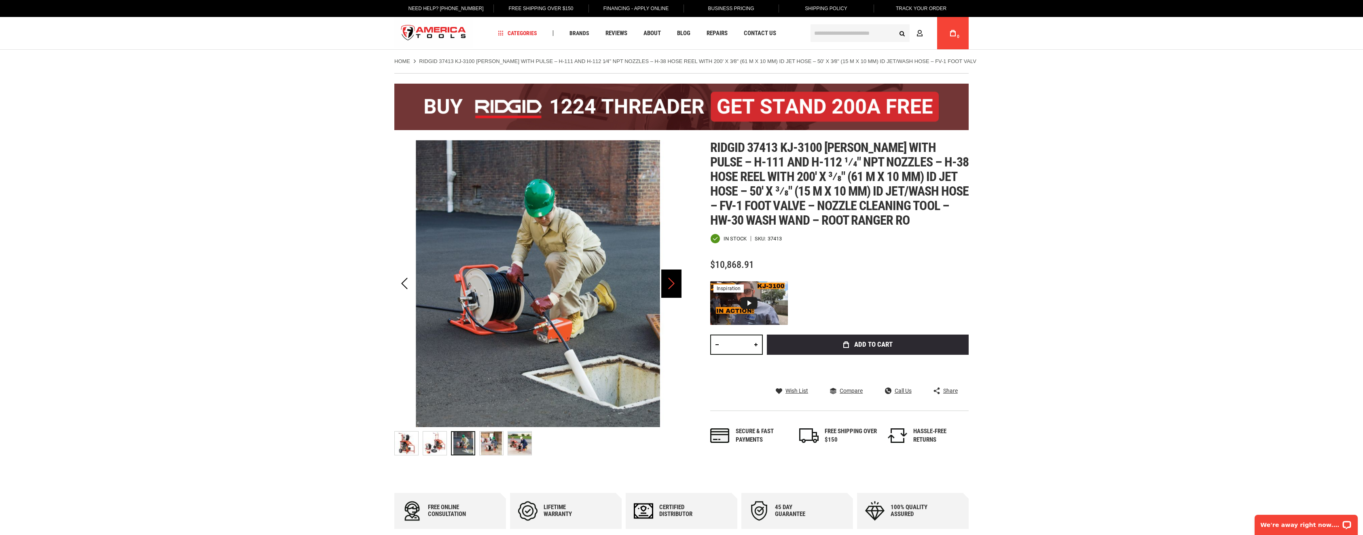
click at [665, 283] on div "Next" at bounding box center [671, 284] width 20 height 28
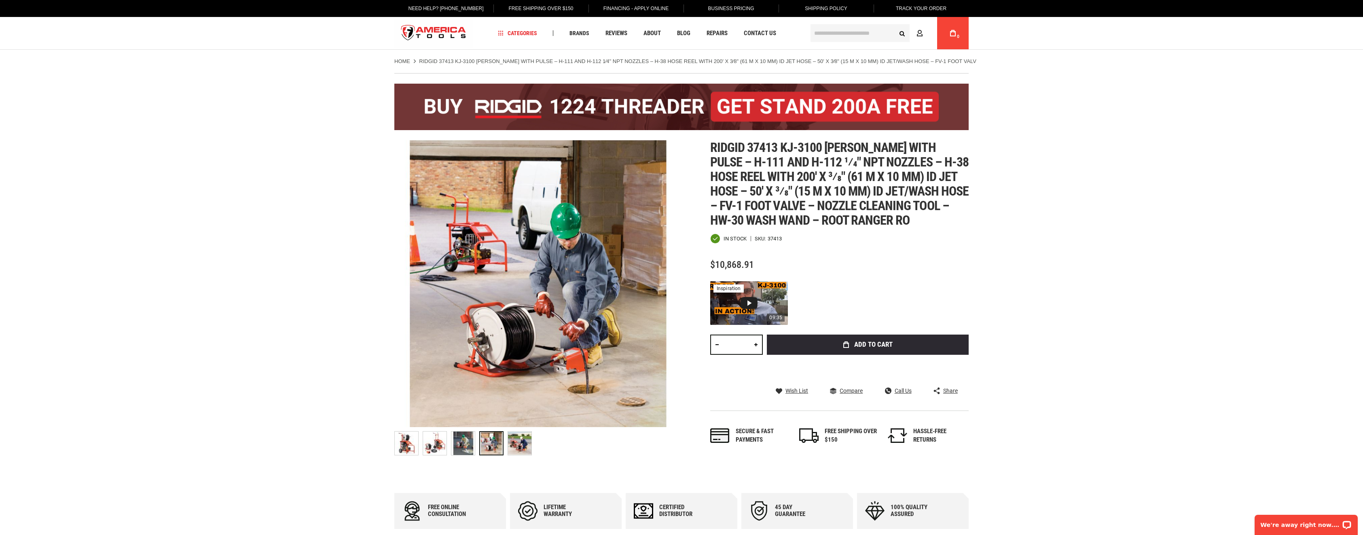
click at [752, 300] on div "Video 1: RIDGID KJ-3100JETTER IN ACTION. CLEARING DRAIN LINES!!" at bounding box center [748, 303] width 17 height 12
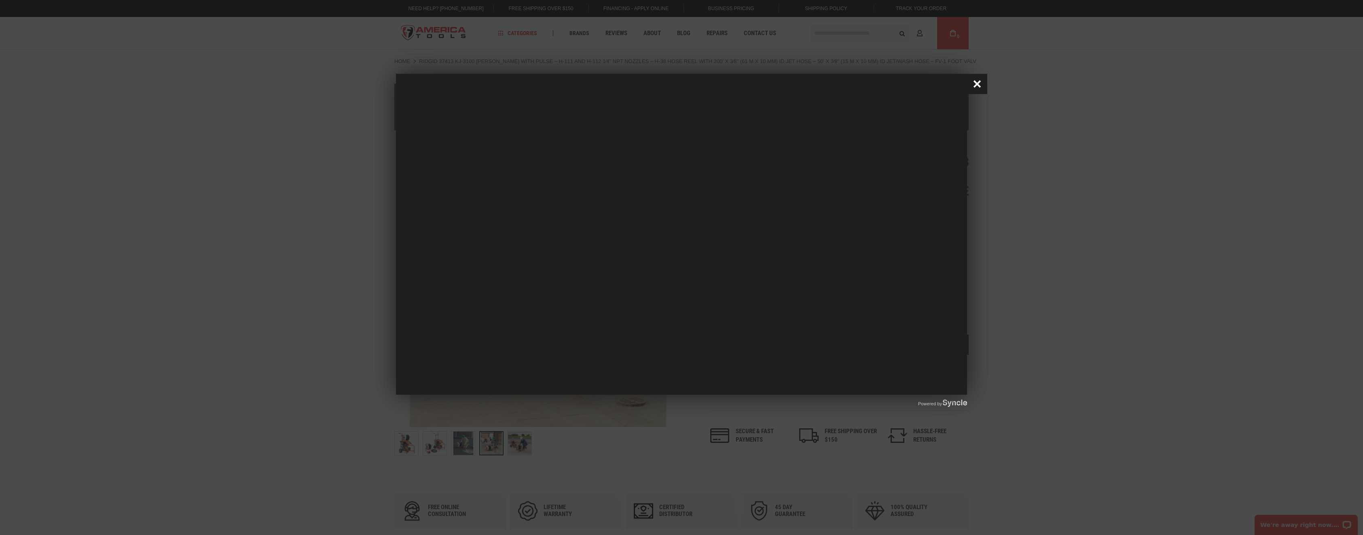
click at [973, 77] on button "Close popup window" at bounding box center [977, 84] width 20 height 20
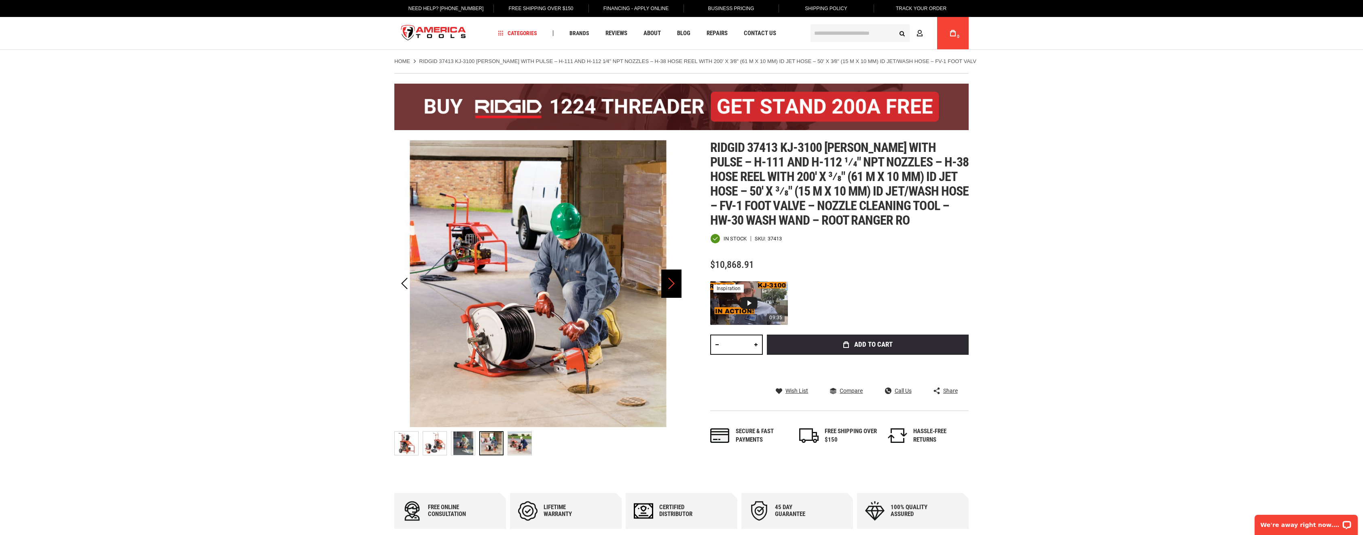
click at [675, 275] on div "Next" at bounding box center [671, 284] width 20 height 28
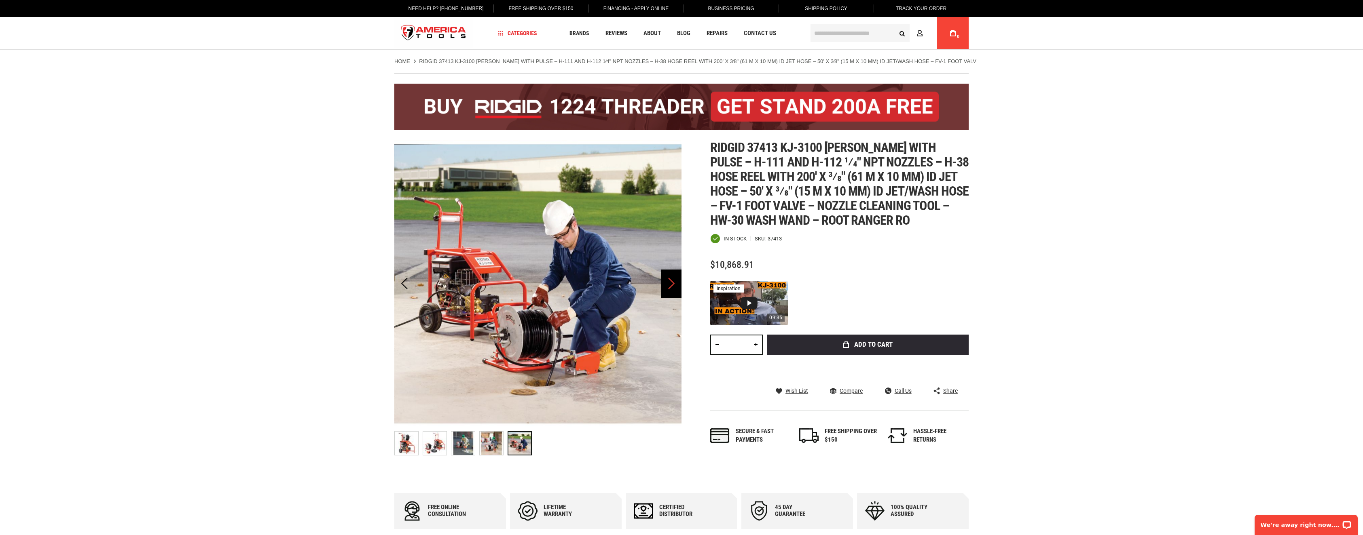
click at [675, 276] on div "Next" at bounding box center [671, 284] width 20 height 28
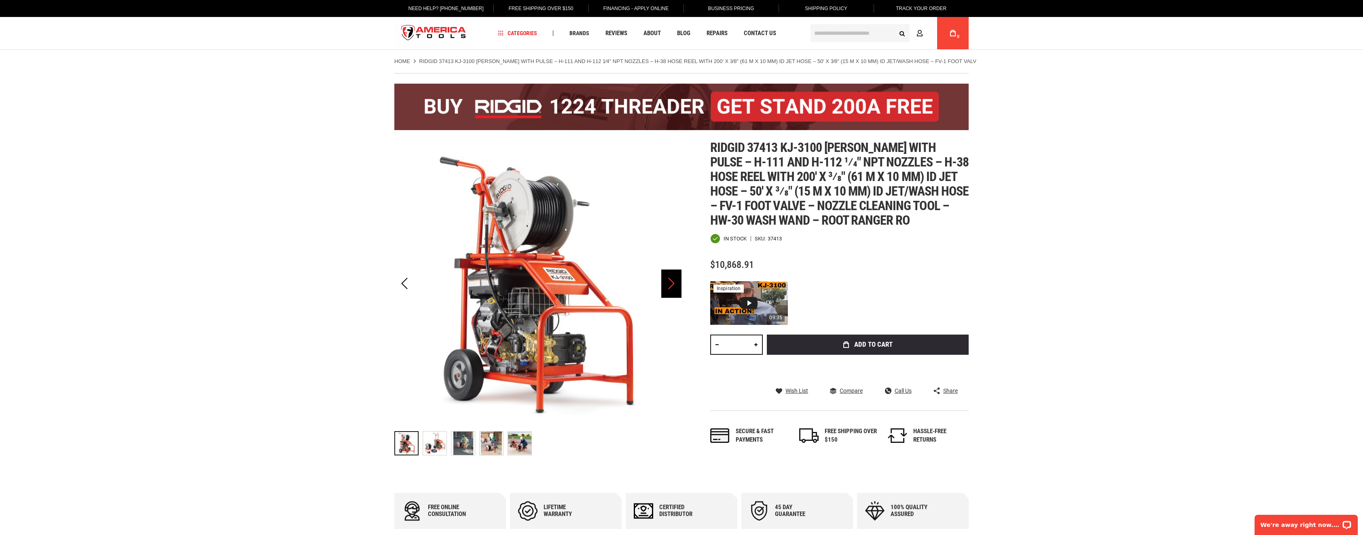
click at [674, 277] on div "Next" at bounding box center [671, 284] width 20 height 28
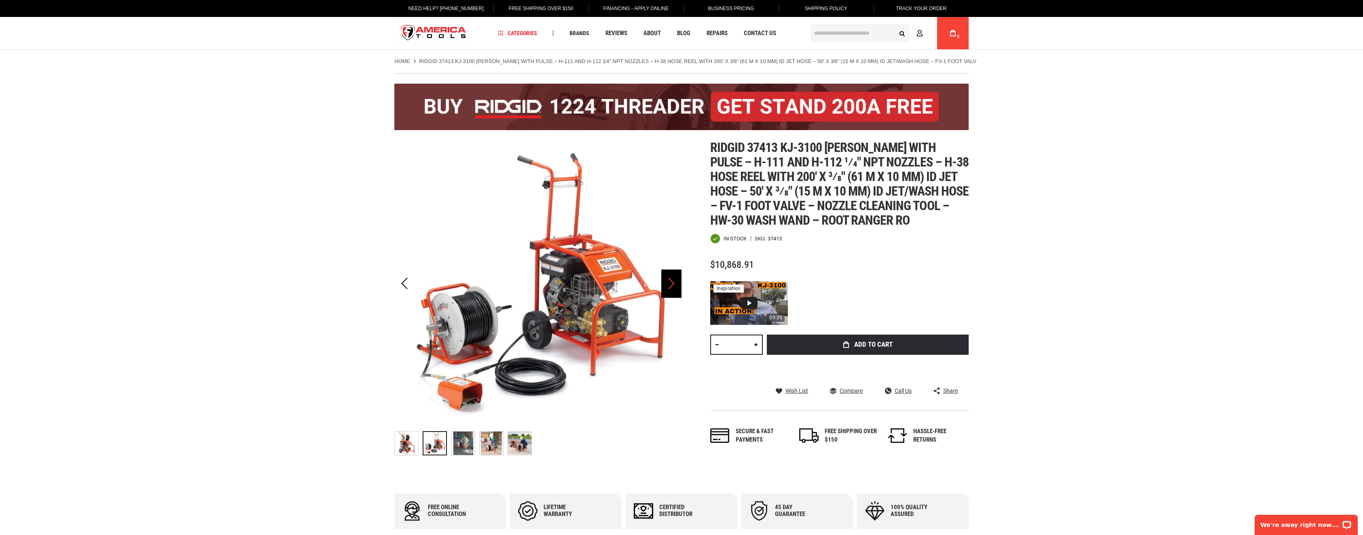
click at [673, 277] on div "Next" at bounding box center [671, 284] width 20 height 28
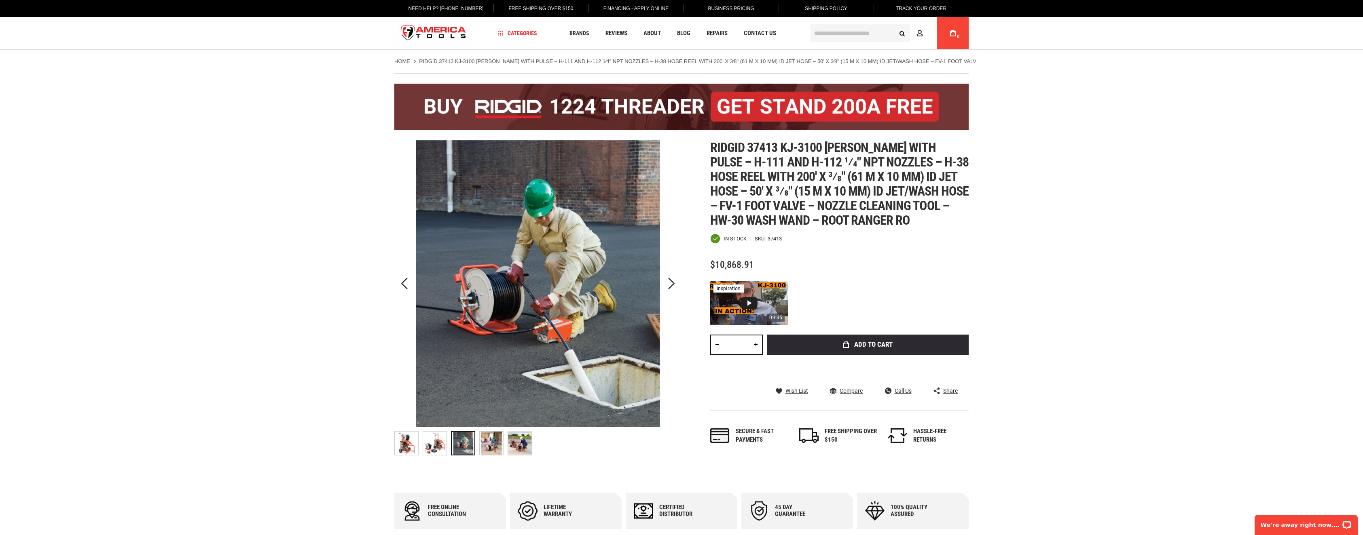
click at [659, 283] on img at bounding box center [537, 283] width 287 height 287
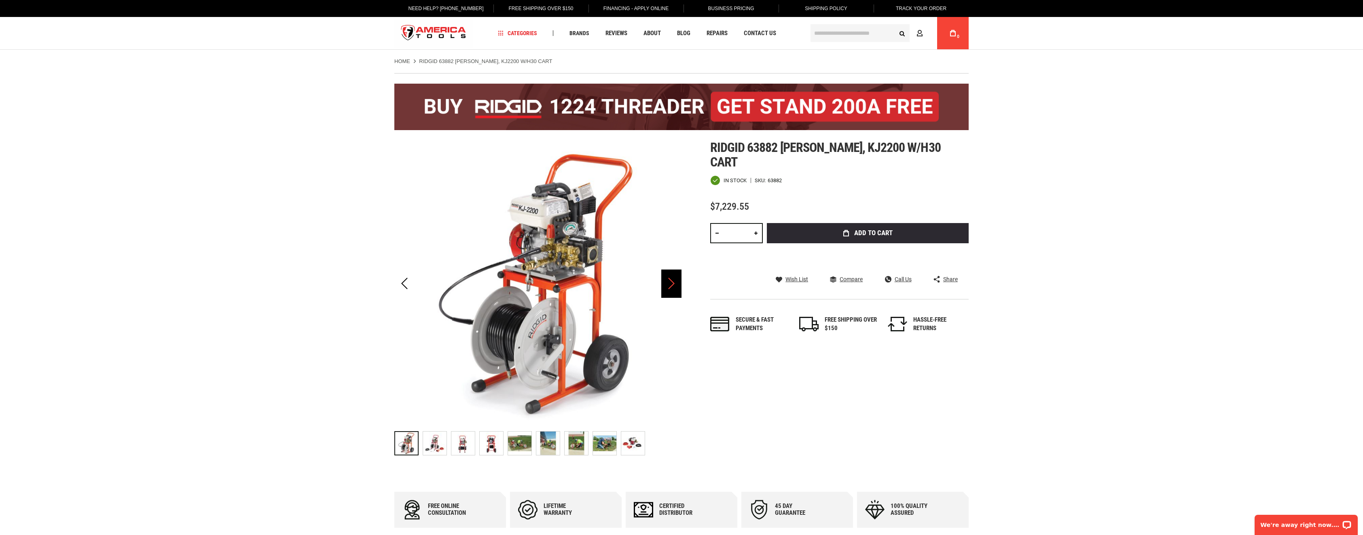
click at [676, 287] on div "Next" at bounding box center [671, 284] width 20 height 28
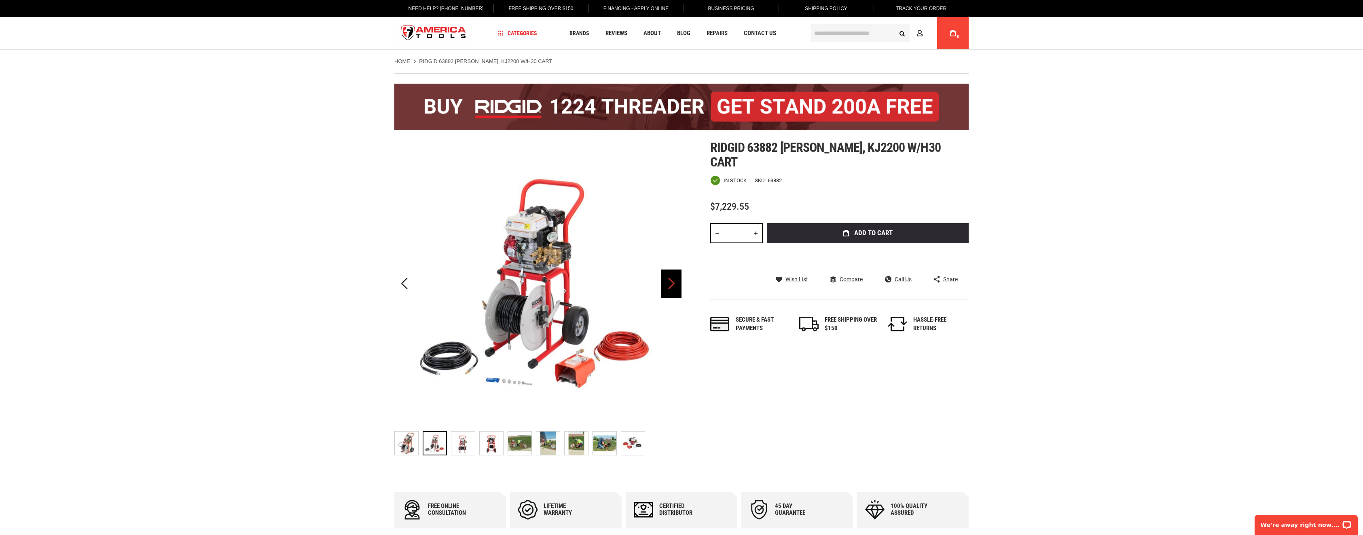
click at [670, 286] on div "Next" at bounding box center [671, 284] width 20 height 28
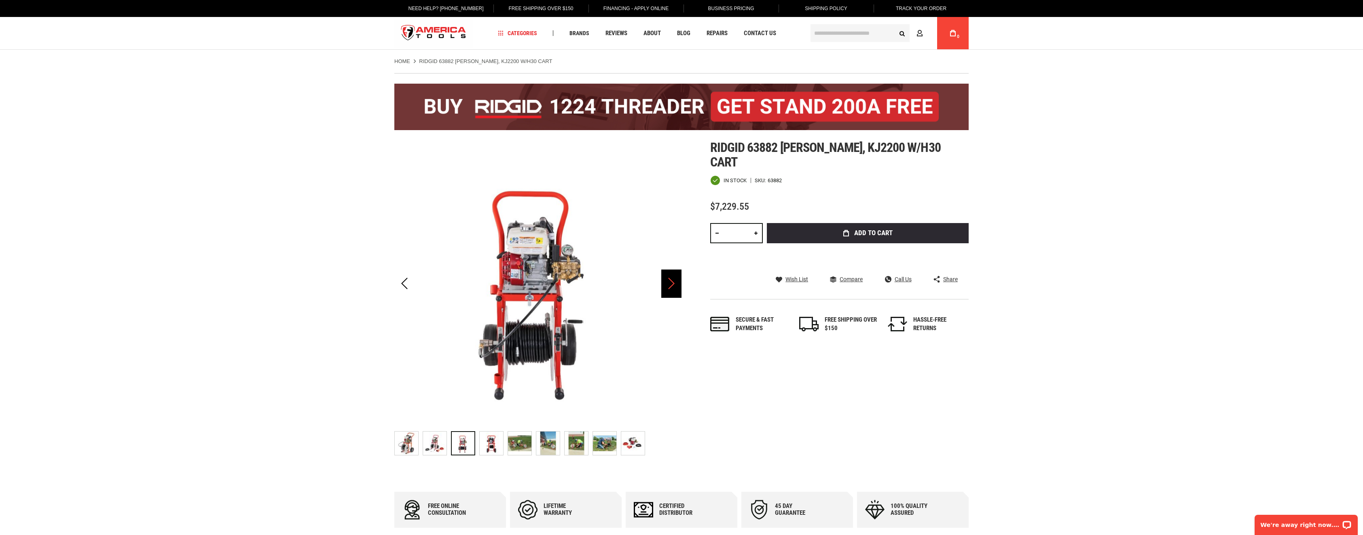
click at [667, 289] on div "Next" at bounding box center [671, 284] width 20 height 28
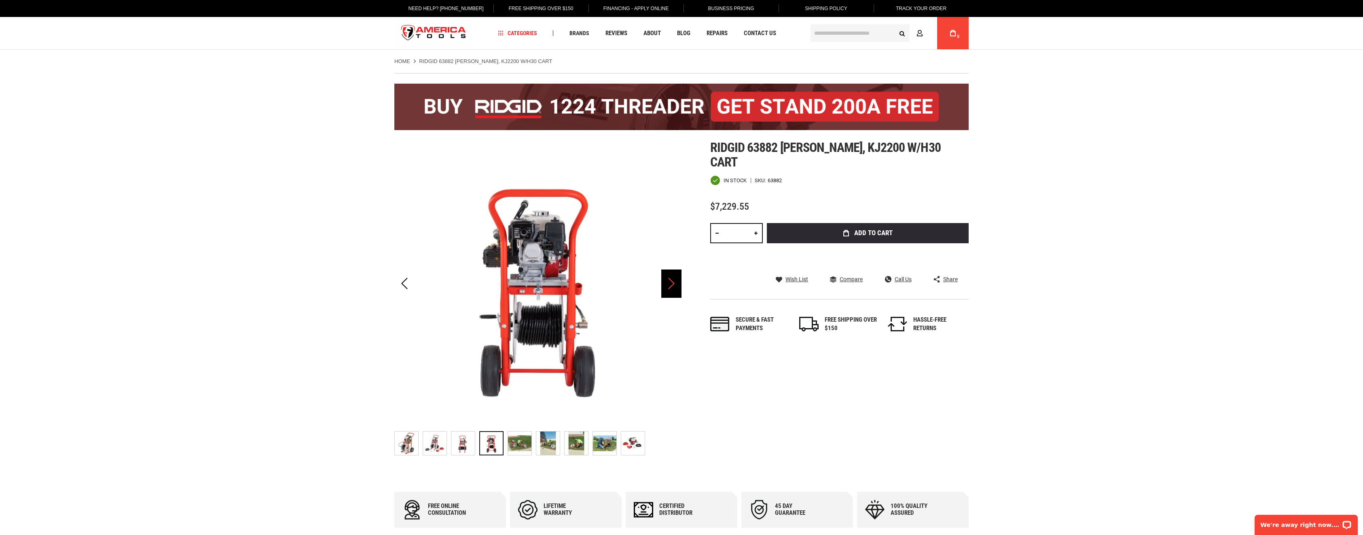
click at [667, 289] on div "Next" at bounding box center [671, 284] width 20 height 28
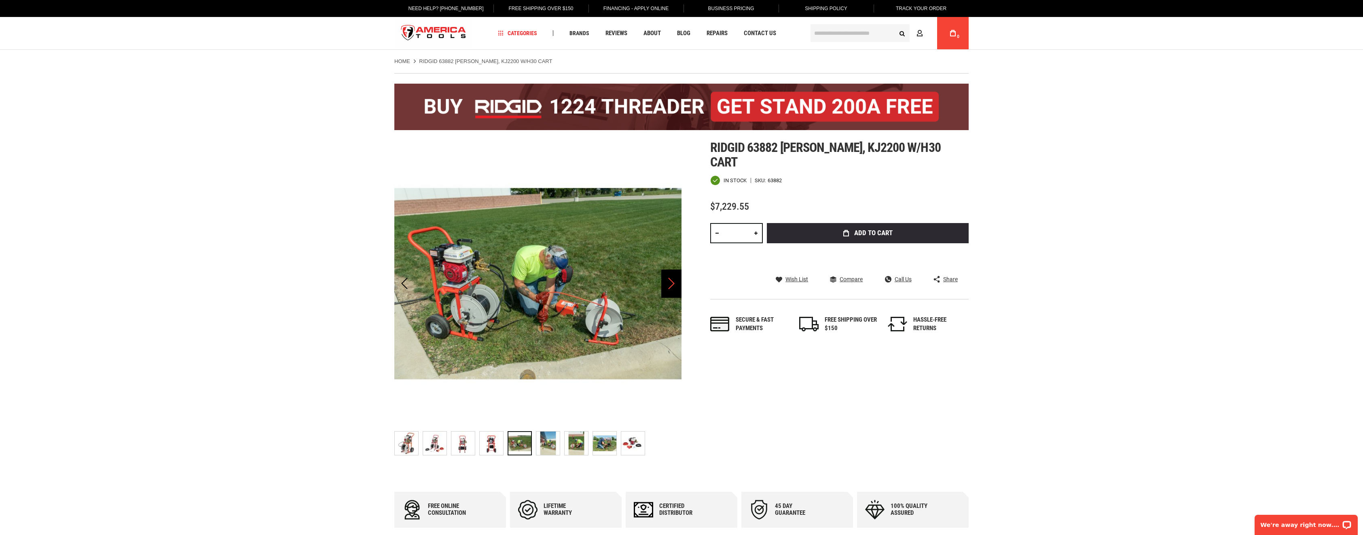
click at [666, 288] on div "Next" at bounding box center [671, 284] width 20 height 28
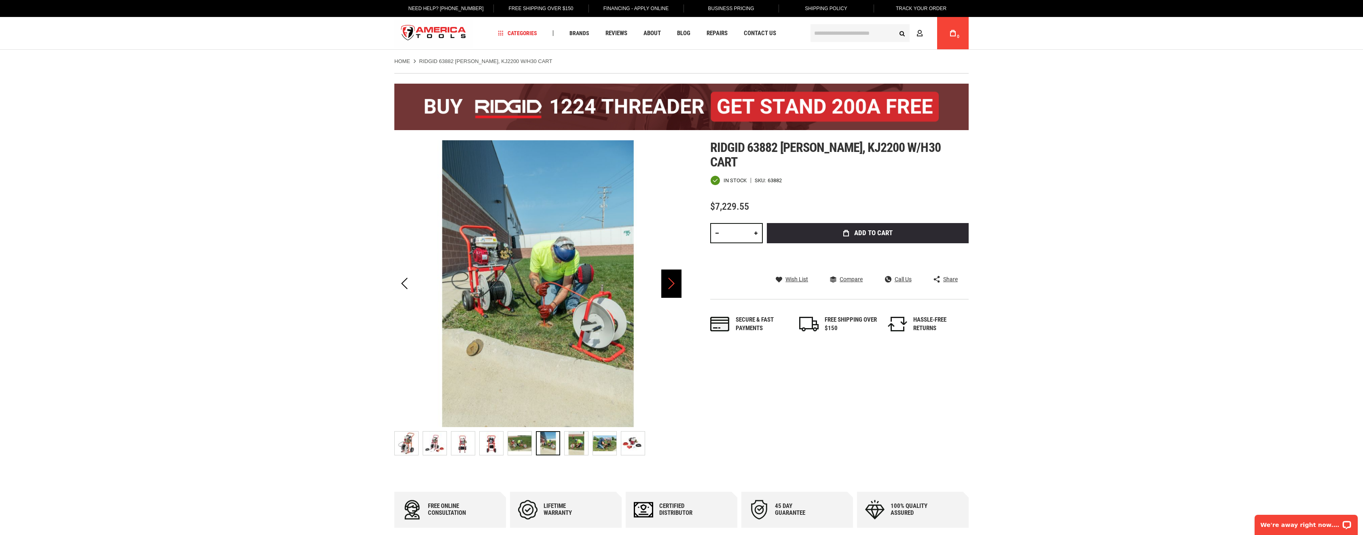
click at [666, 290] on div "Next" at bounding box center [671, 284] width 20 height 28
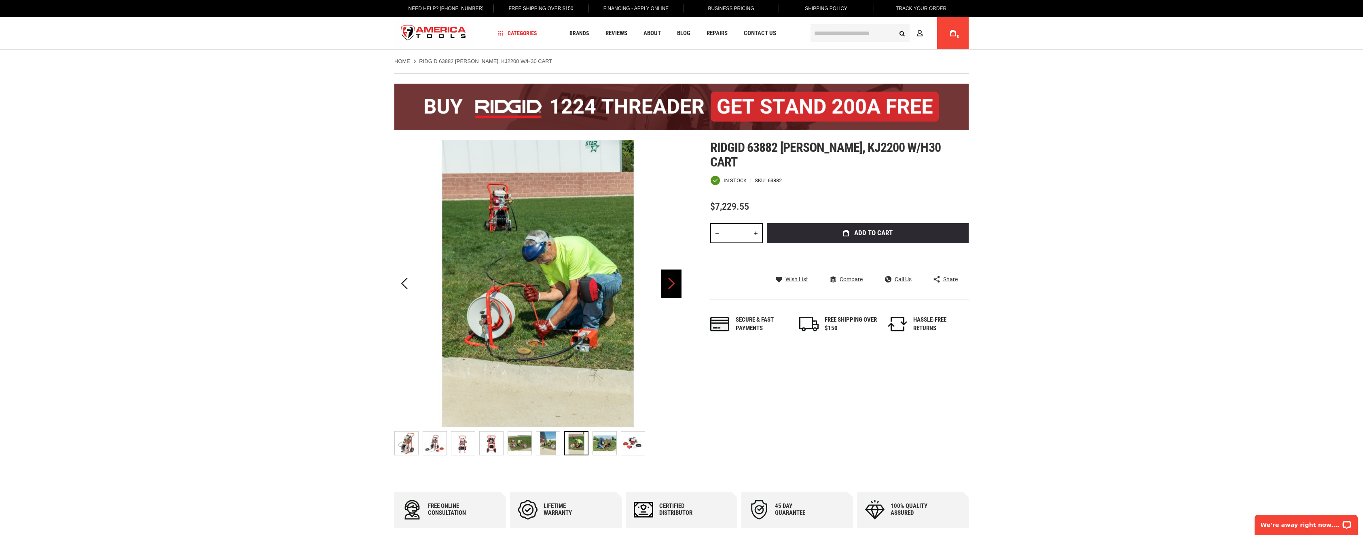
click at [666, 290] on div "Next" at bounding box center [671, 284] width 20 height 28
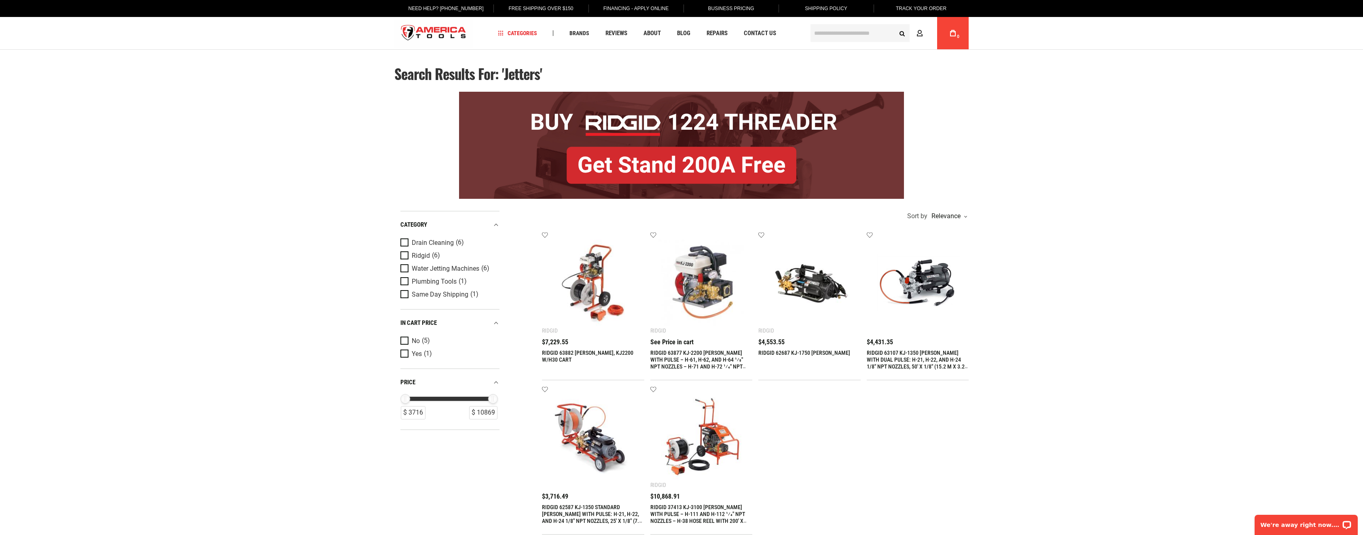
click at [914, 278] on img at bounding box center [918, 283] width 86 height 86
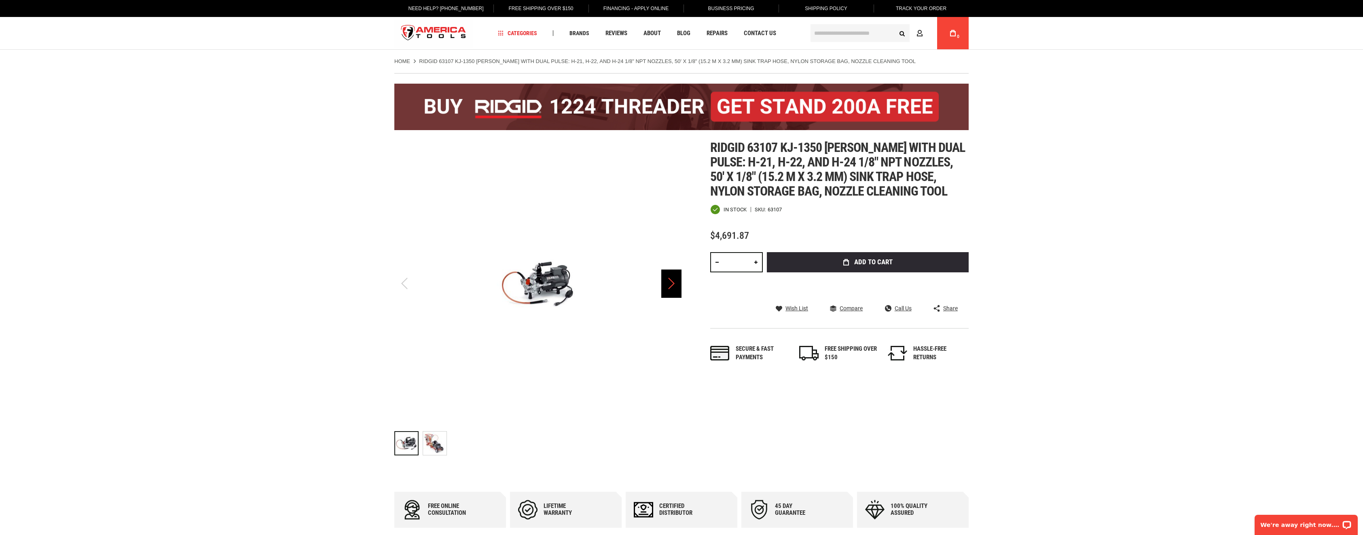
click at [672, 290] on div "Next" at bounding box center [671, 284] width 20 height 28
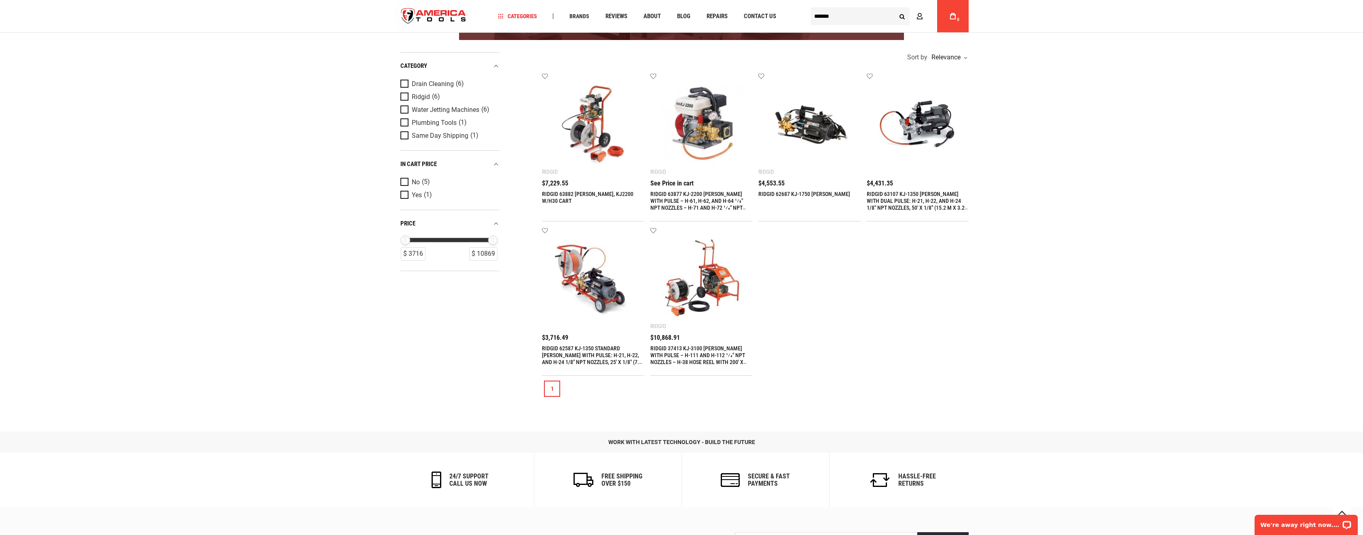
scroll to position [162, 0]
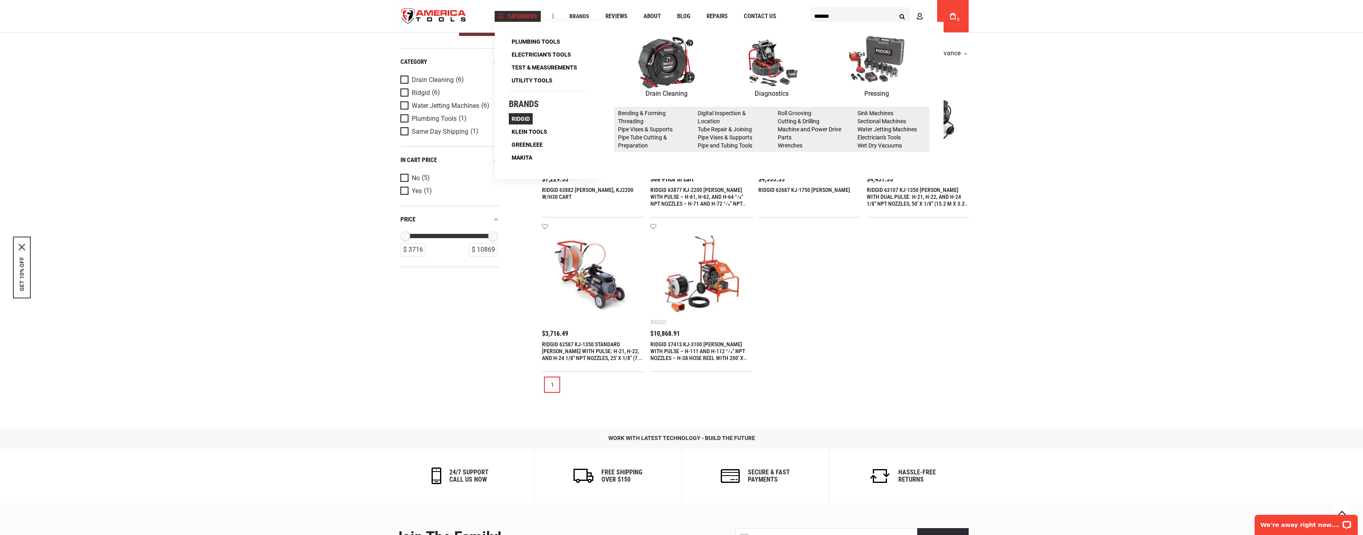
click at [518, 123] on link "Ridgid" at bounding box center [521, 118] width 24 height 11
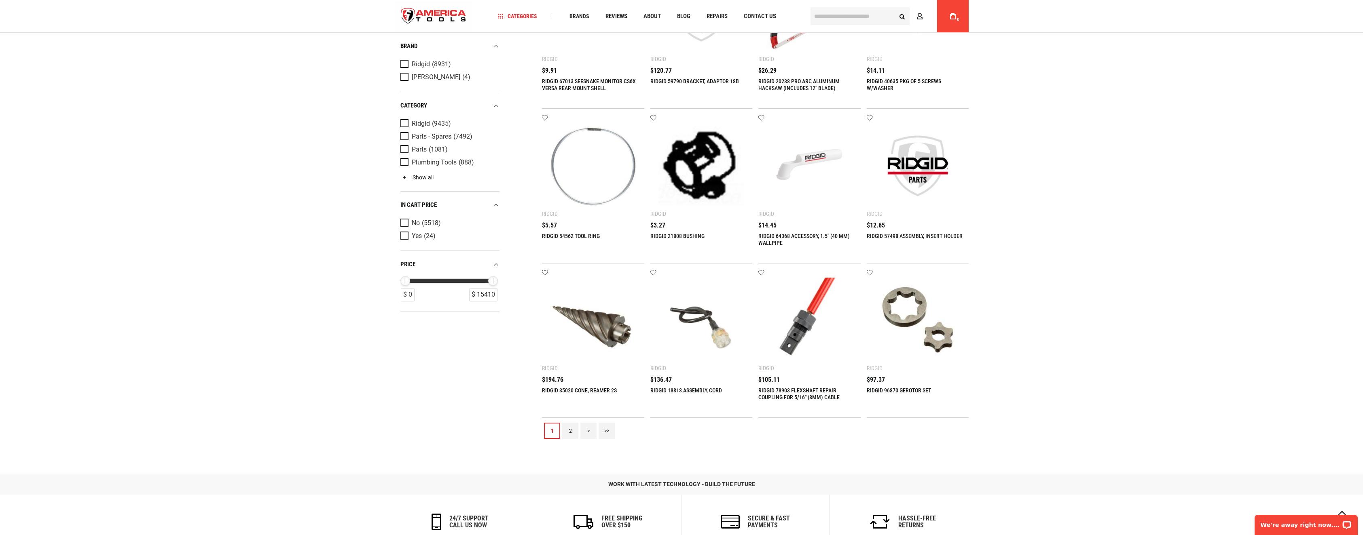
scroll to position [545, 0]
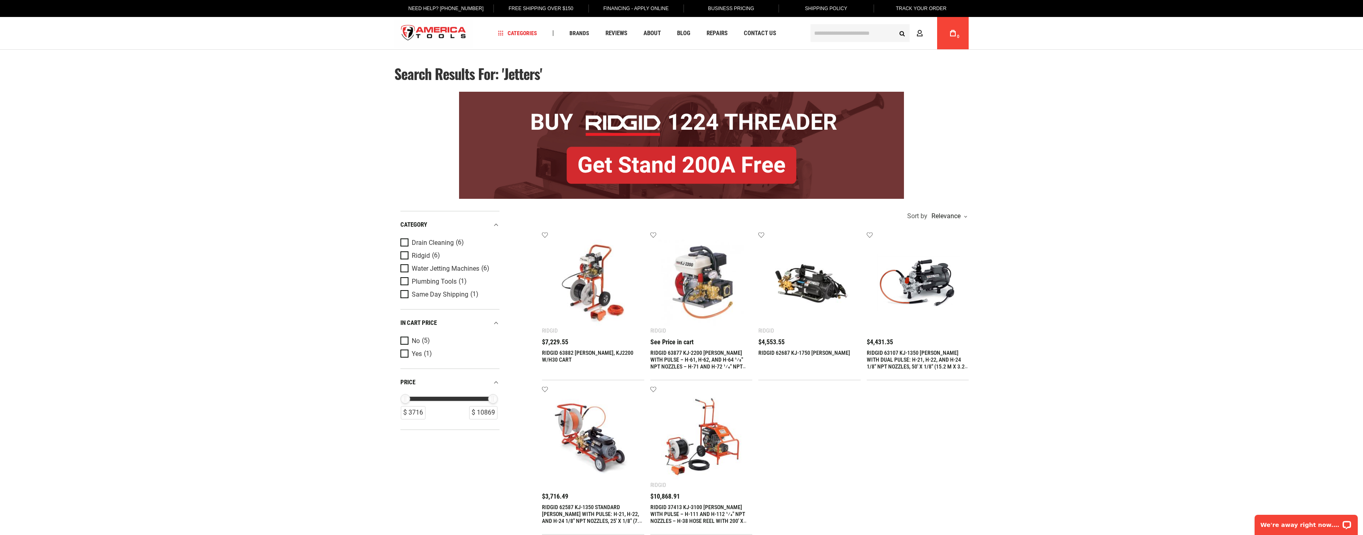
click at [705, 454] on img at bounding box center [701, 438] width 86 height 86
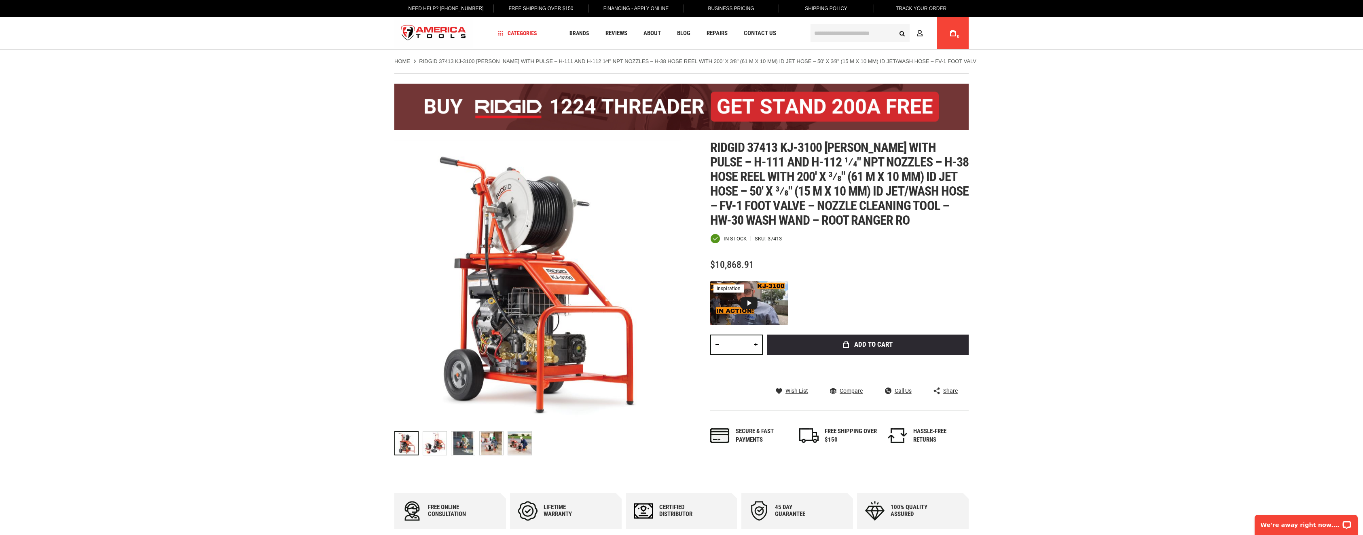
click at [794, 105] on img at bounding box center [681, 107] width 574 height 46
